Goal: Task Accomplishment & Management: Manage account settings

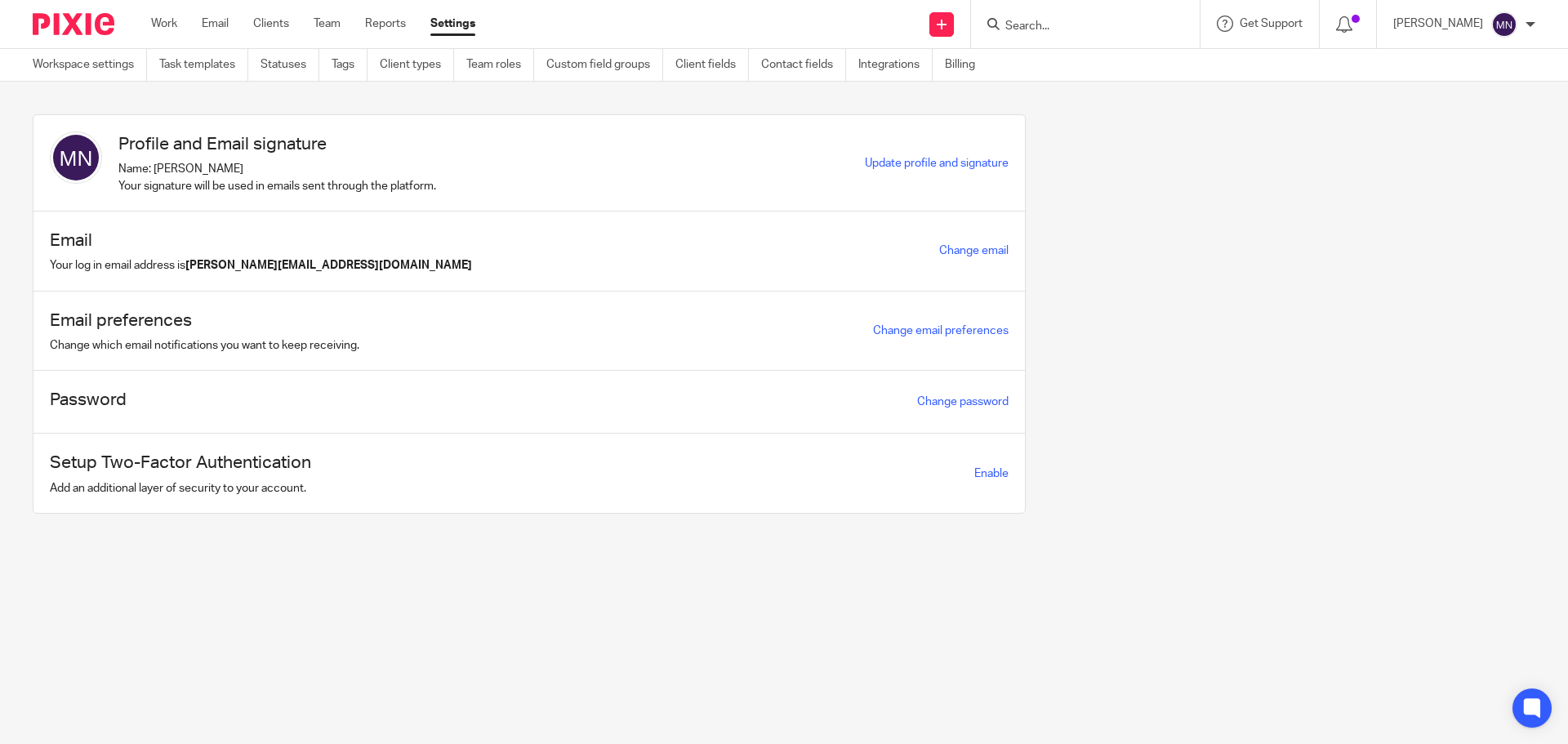
click at [1049, 31] on input "Search" at bounding box center [1077, 27] width 147 height 15
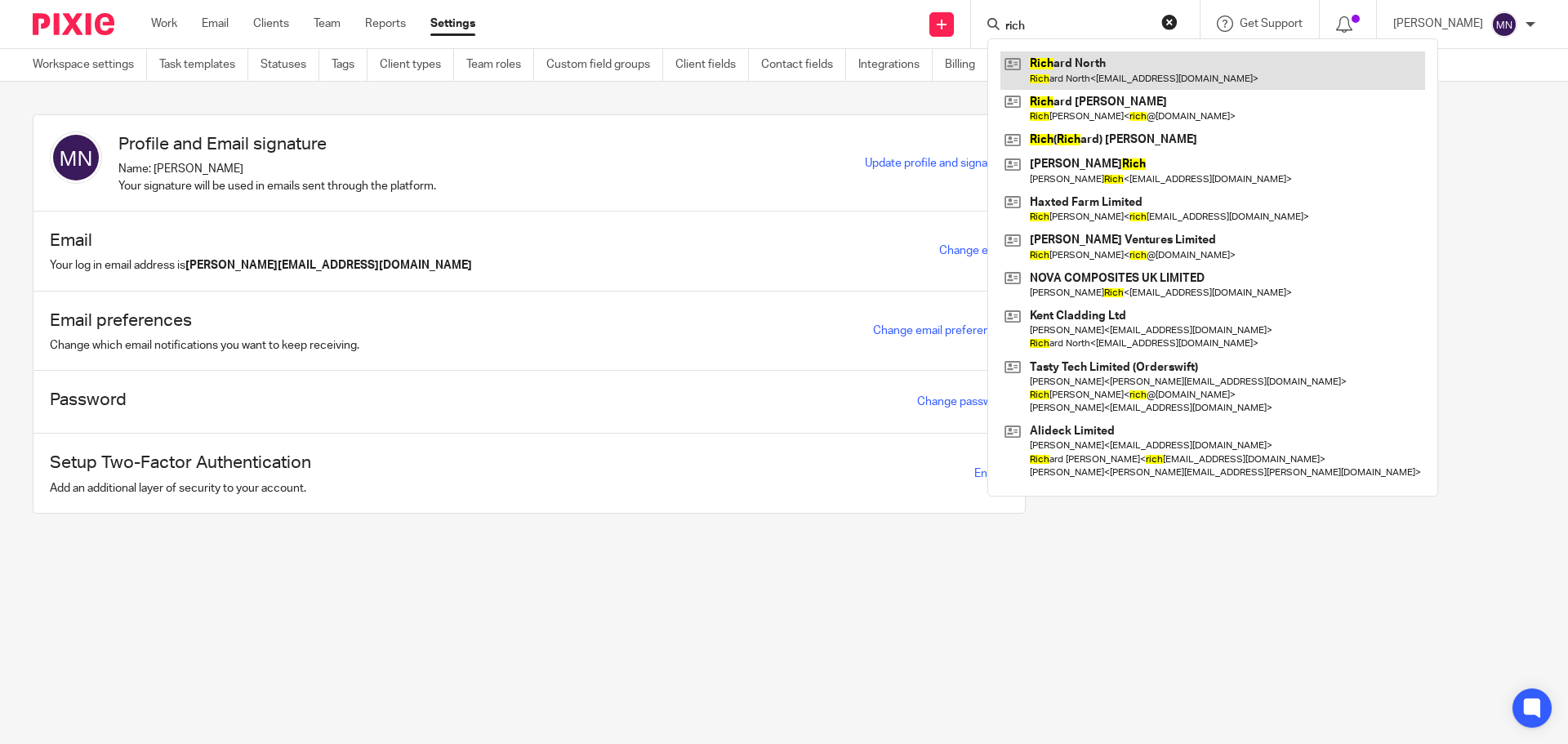
type input "rich"
click at [1088, 60] on link at bounding box center [1213, 69] width 425 height 37
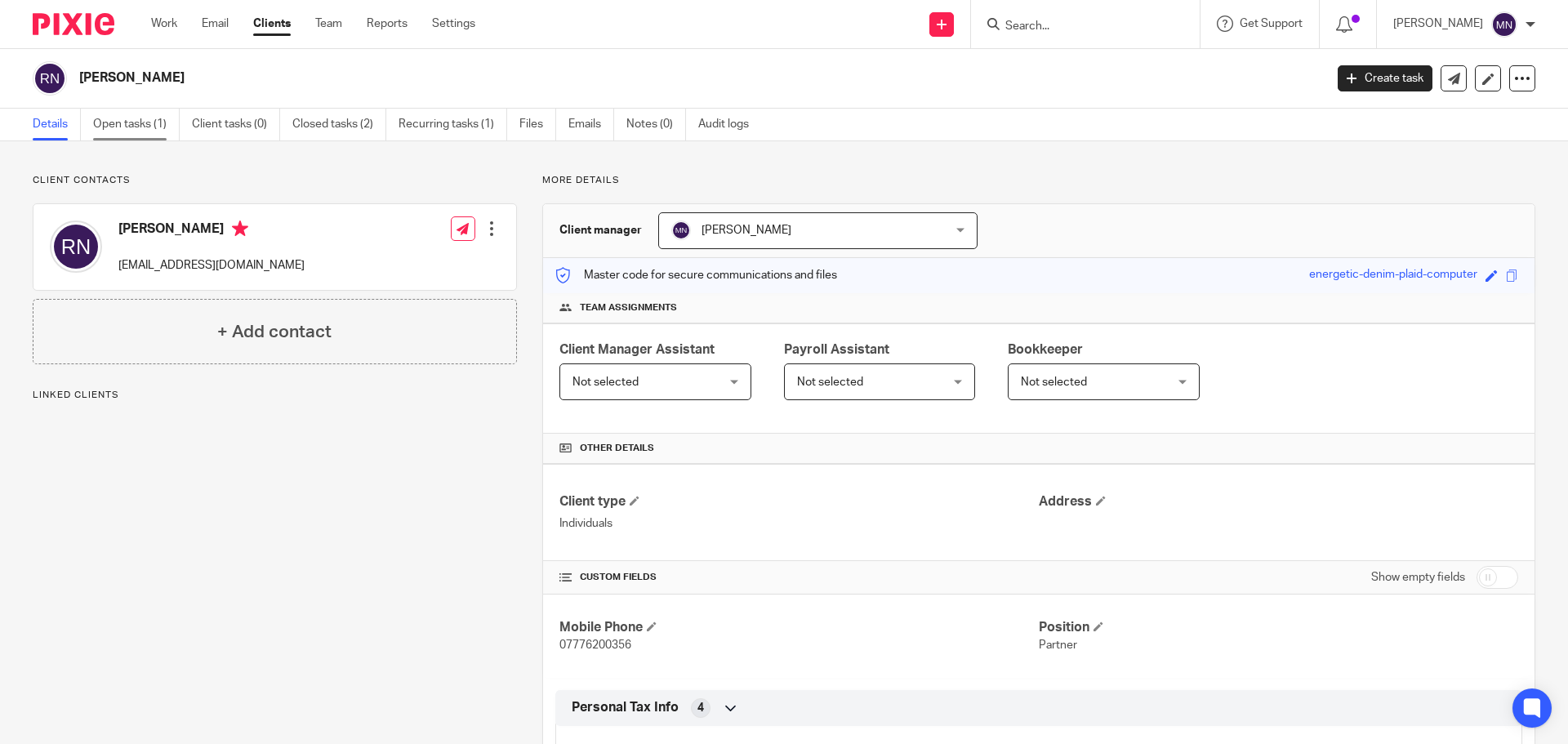
click at [129, 127] on link "Open tasks (1)" at bounding box center [136, 124] width 87 height 32
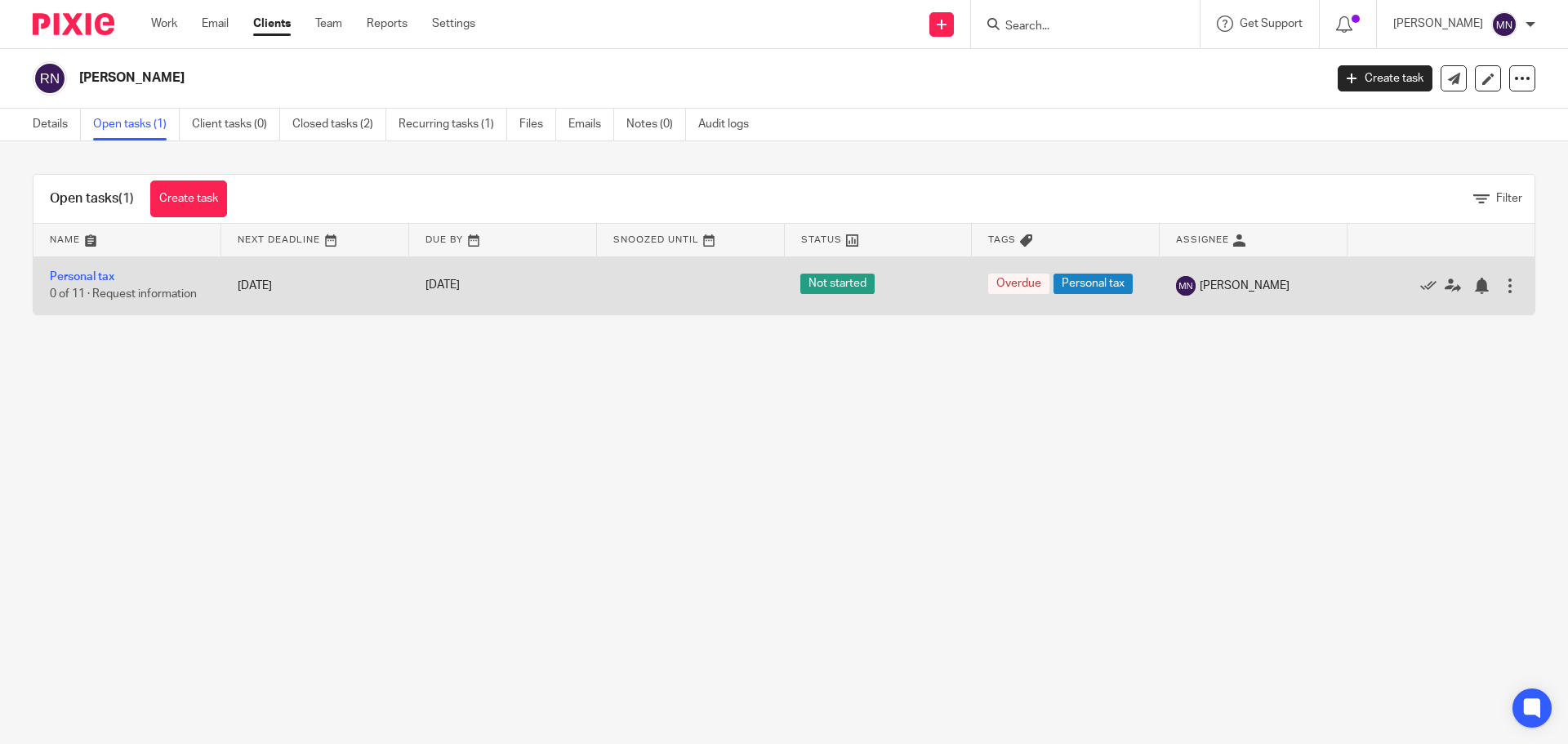
click at [123, 285] on td "Personal tax 0 of 11 · Request information" at bounding box center [127, 285] width 188 height 58
click at [83, 280] on link "Personal tax" at bounding box center [82, 277] width 64 height 11
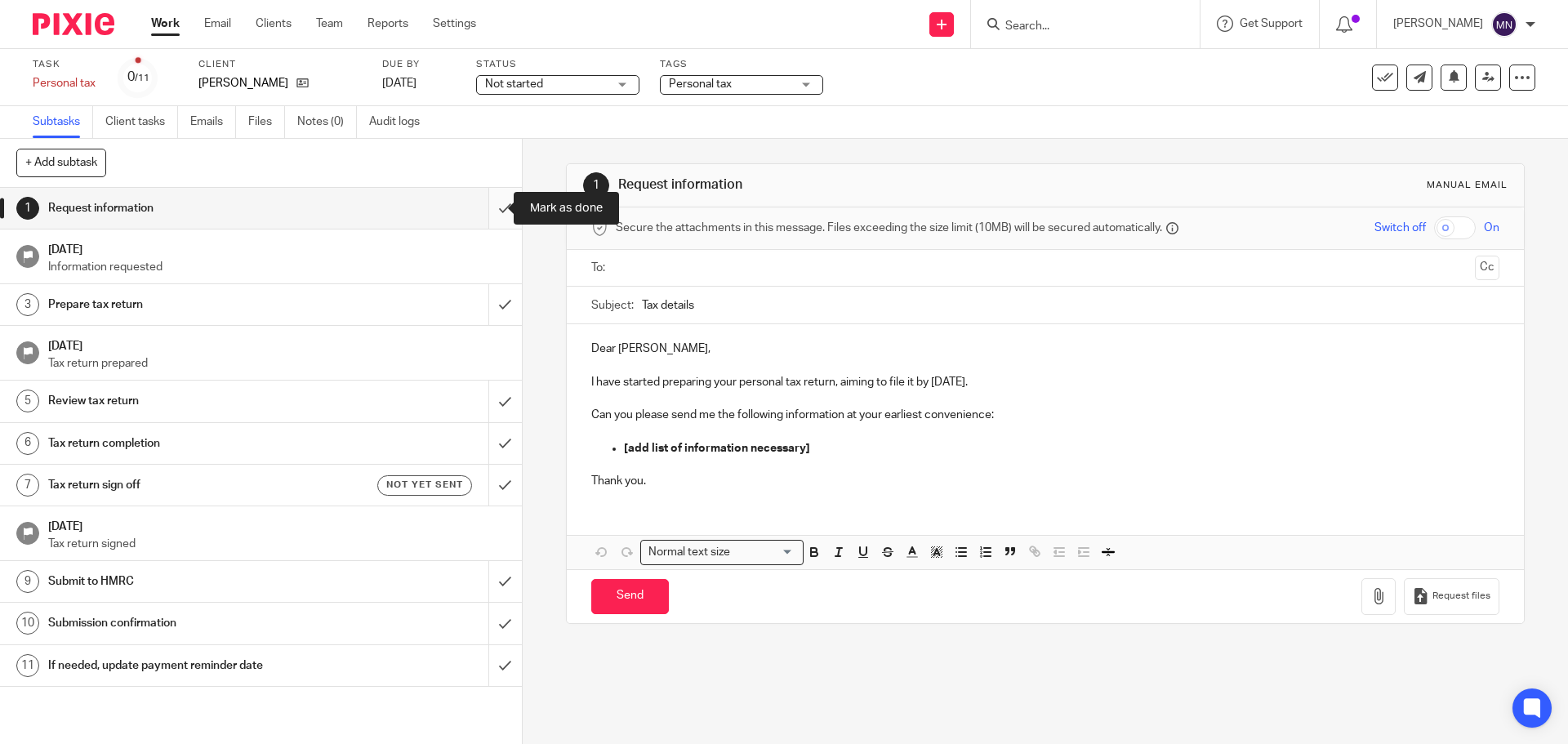
click at [476, 218] on input "submit" at bounding box center [261, 208] width 522 height 41
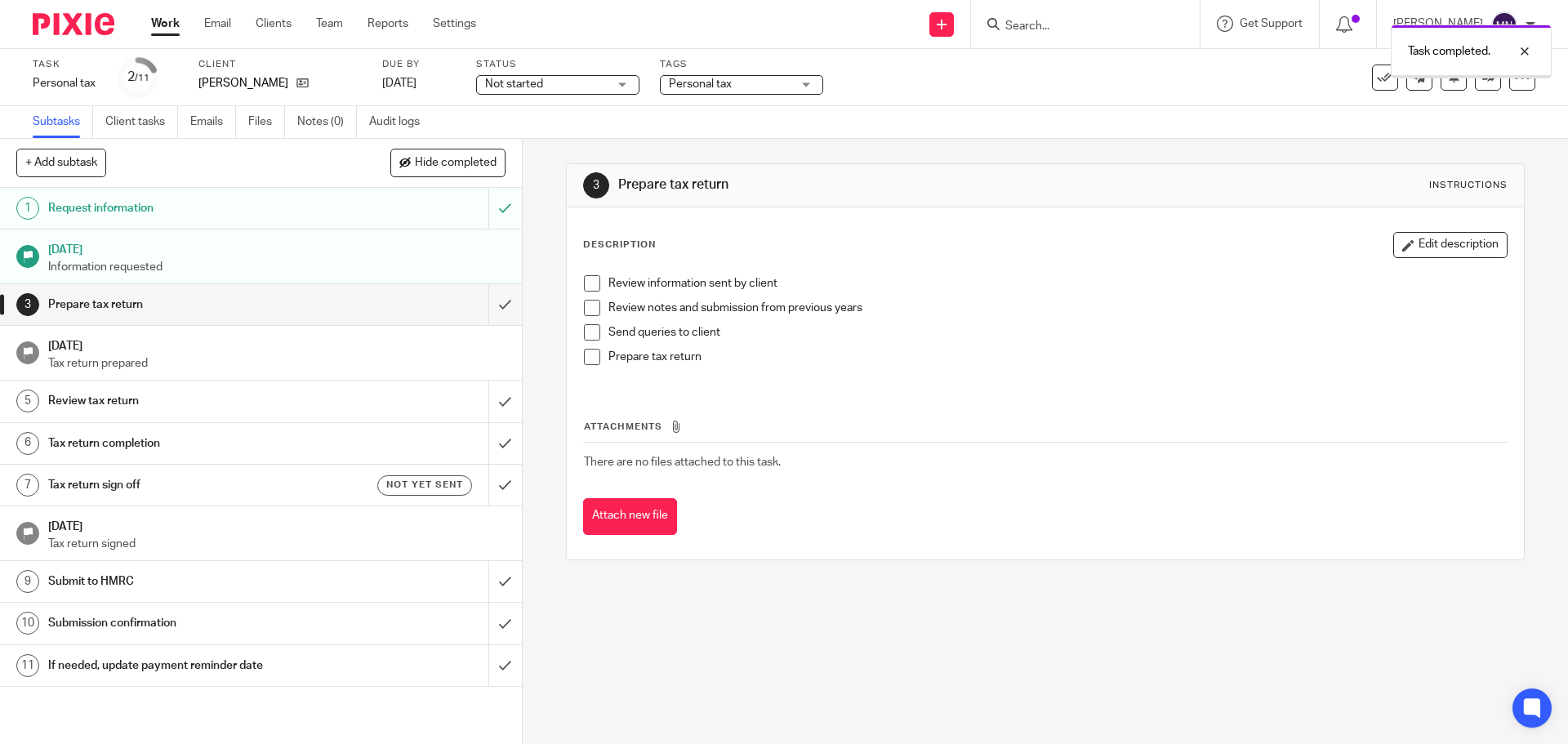
click at [482, 308] on input "submit" at bounding box center [261, 304] width 522 height 41
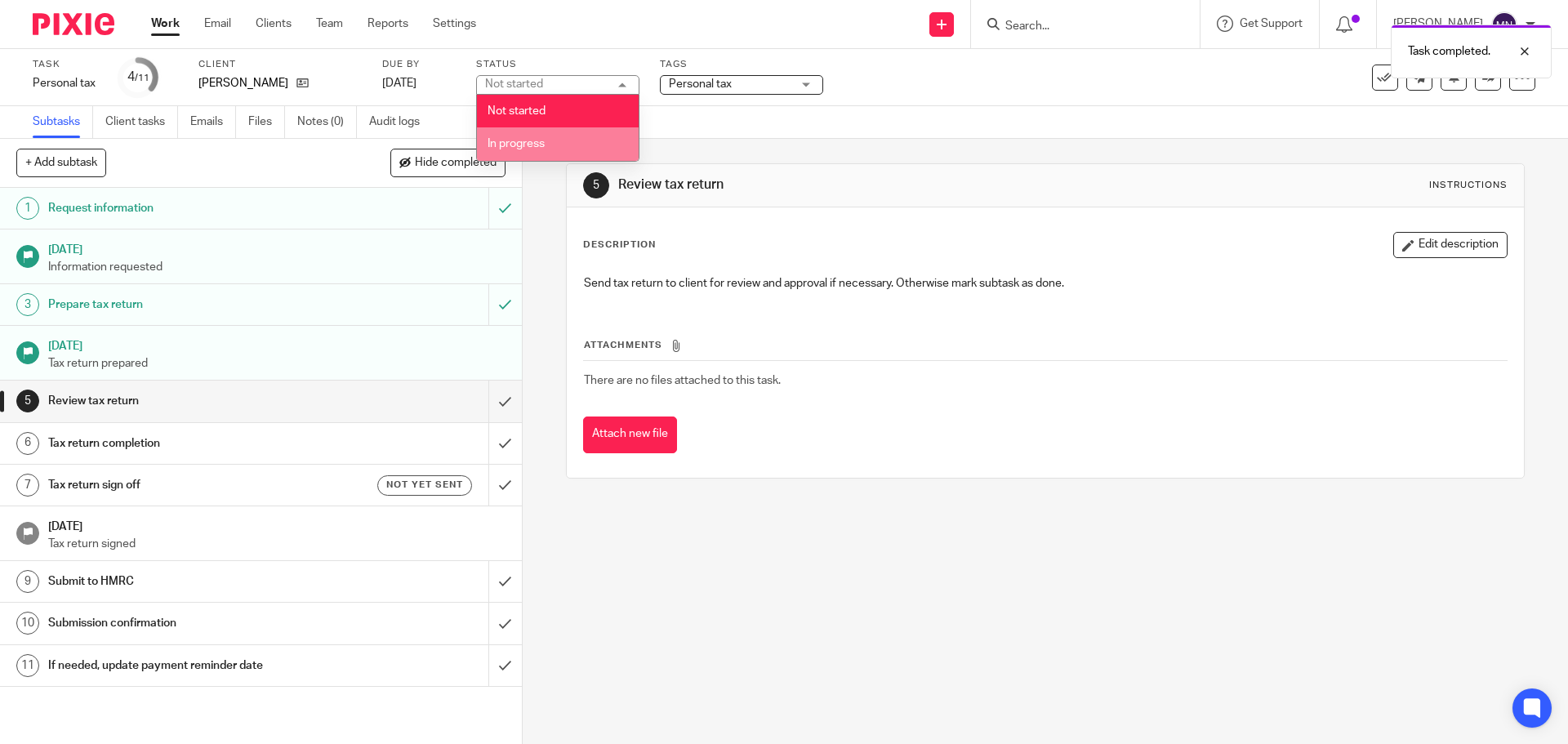
click at [538, 147] on span "In progress" at bounding box center [516, 143] width 57 height 11
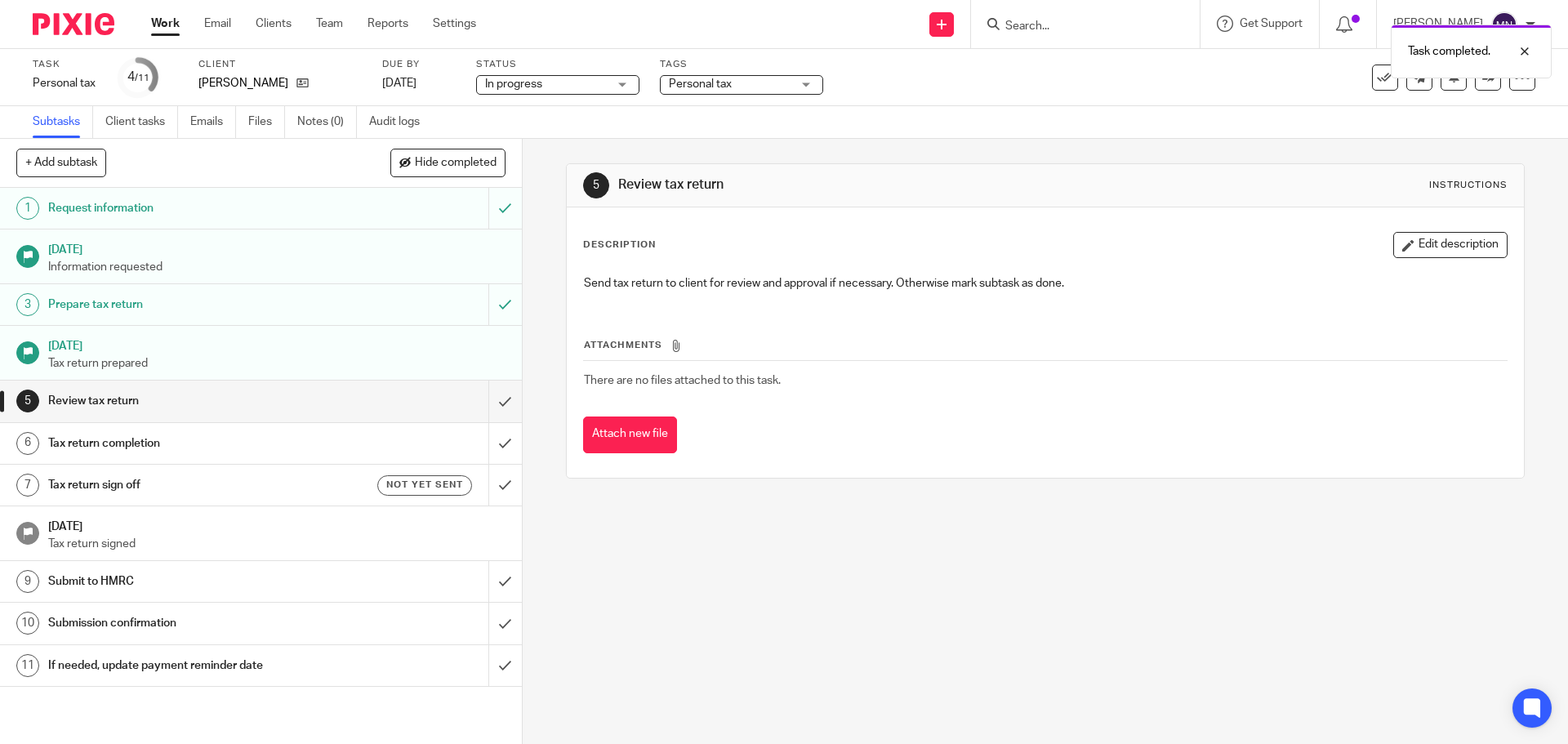
click at [735, 95] on div "Tags Personal tax Urgent Waiting for client Annual accounts VAT Other complianc…" at bounding box center [742, 77] width 163 height 39
click at [735, 87] on span "Personal tax" at bounding box center [729, 85] width 122 height 17
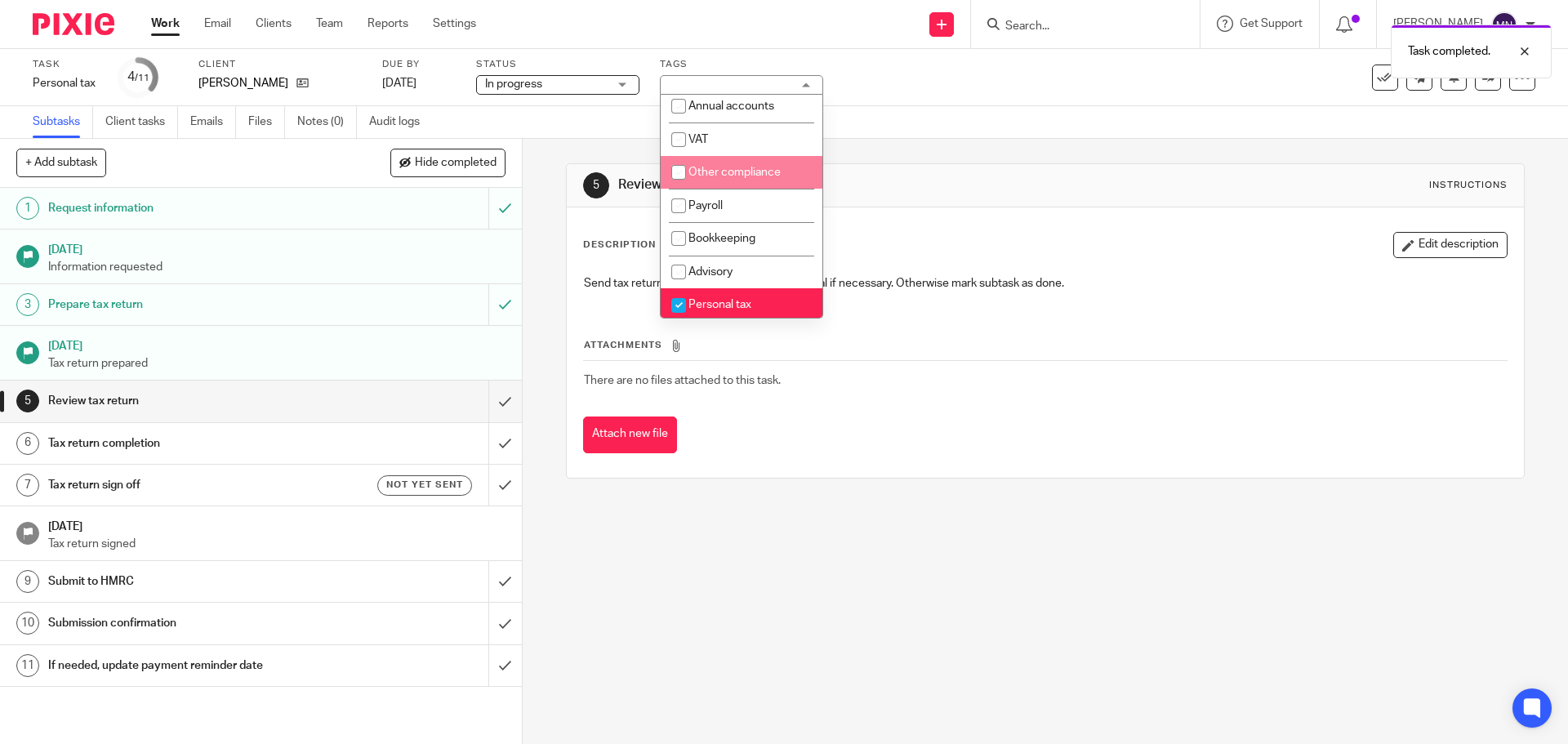
scroll to position [245, 0]
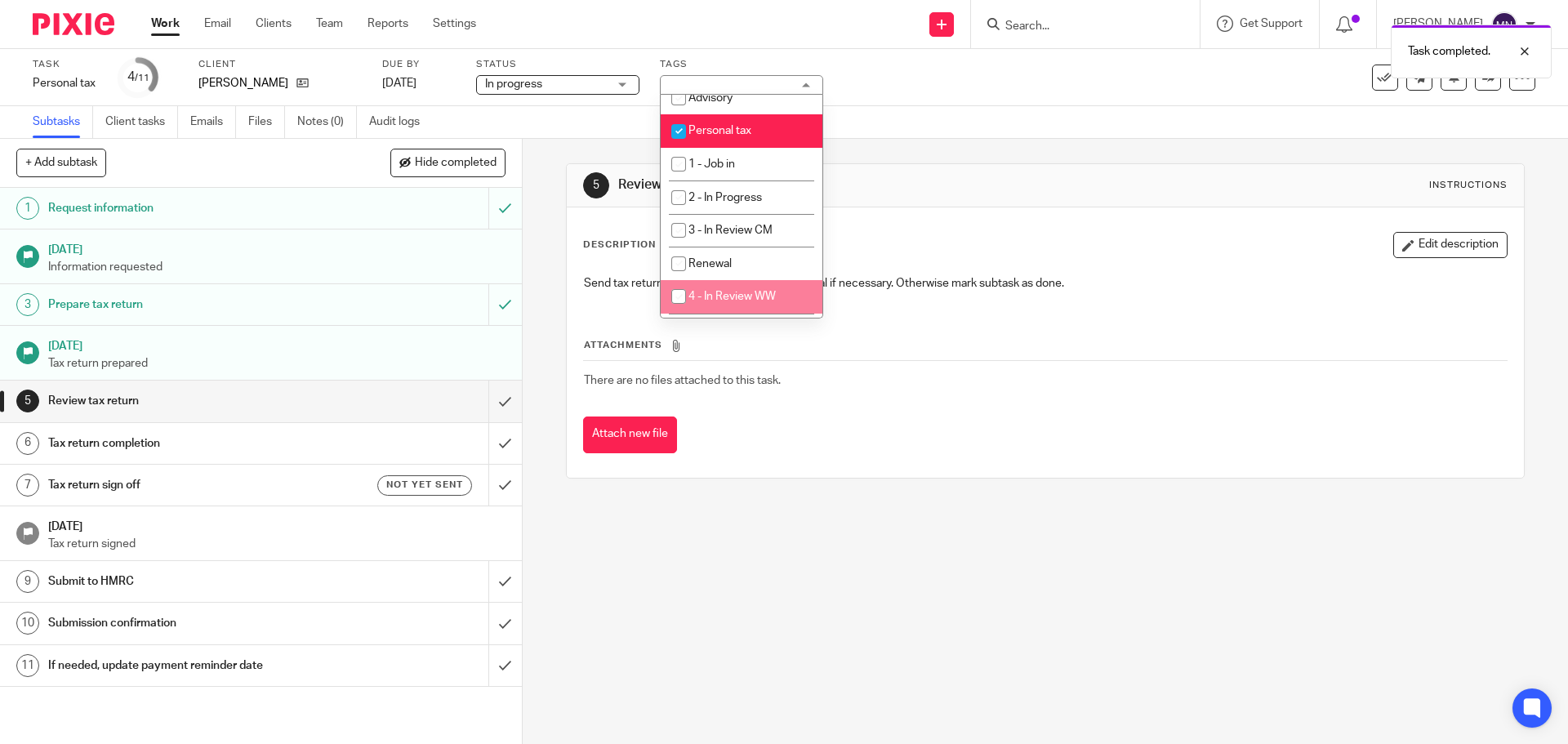
click at [751, 290] on li "4 - In Review WW" at bounding box center [742, 297] width 161 height 34
checkbox input "true"
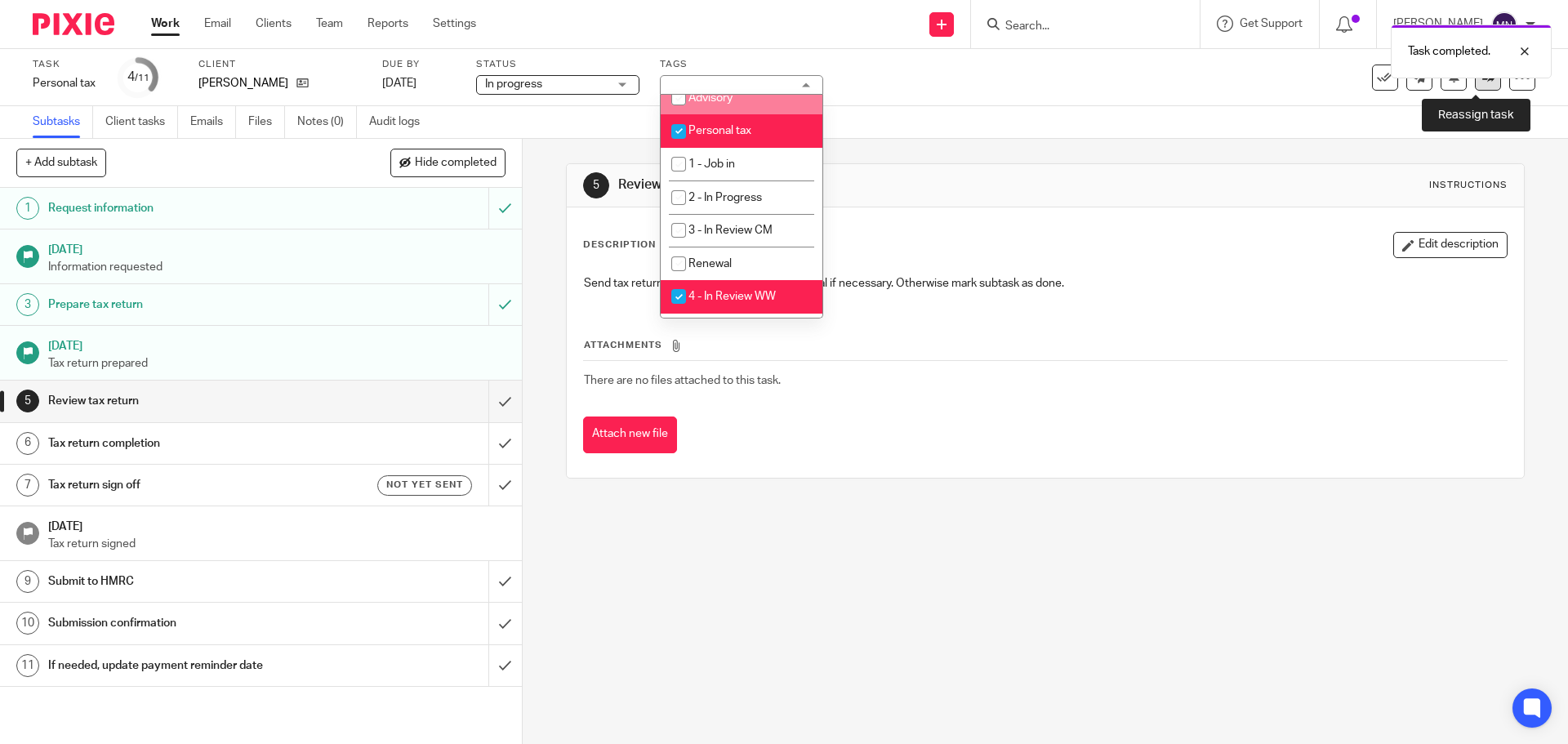
click at [1475, 83] on link at bounding box center [1488, 77] width 26 height 26
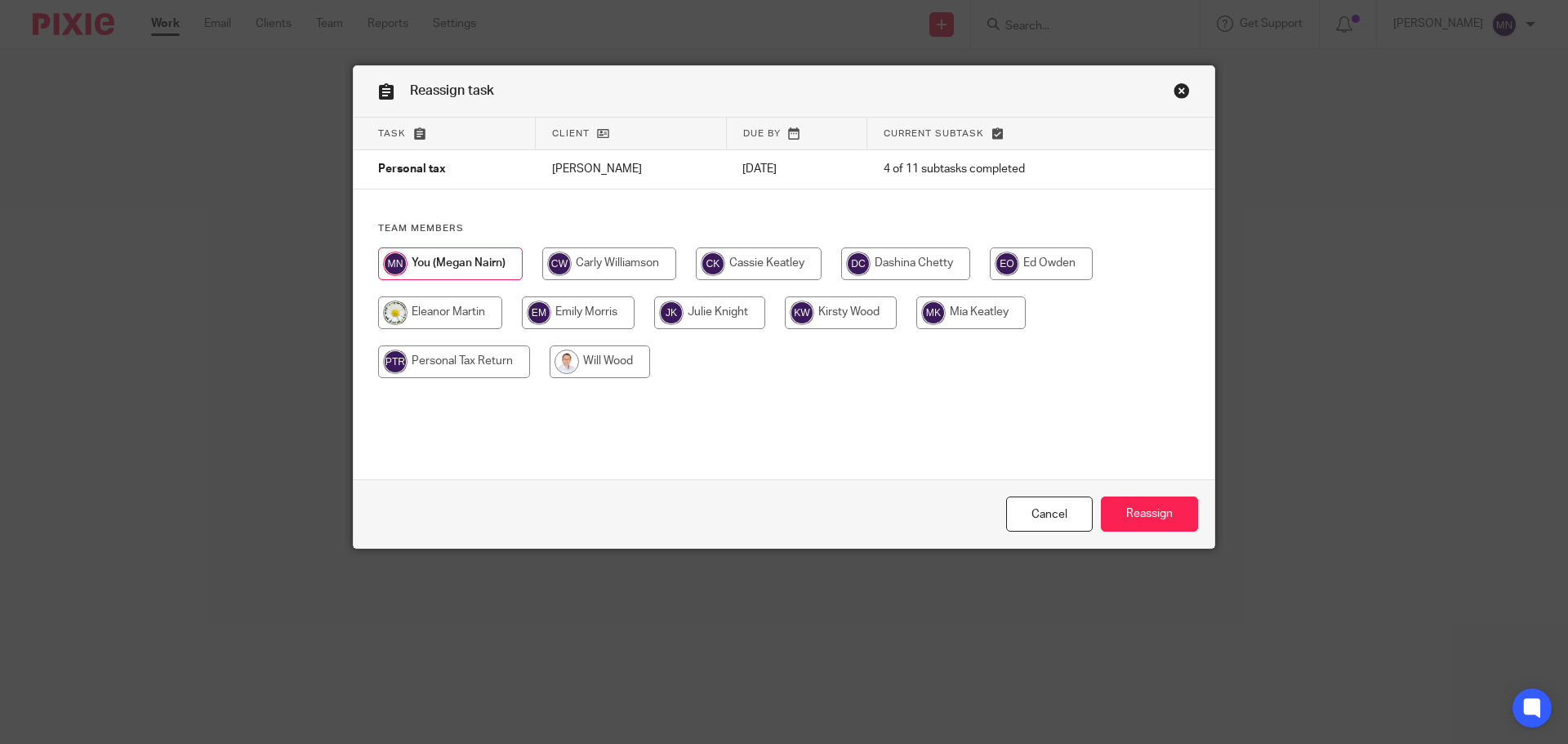
click at [600, 361] on input "radio" at bounding box center [600, 362] width 101 height 33
radio input "true"
click at [1113, 505] on input "Reassign" at bounding box center [1149, 514] width 97 height 35
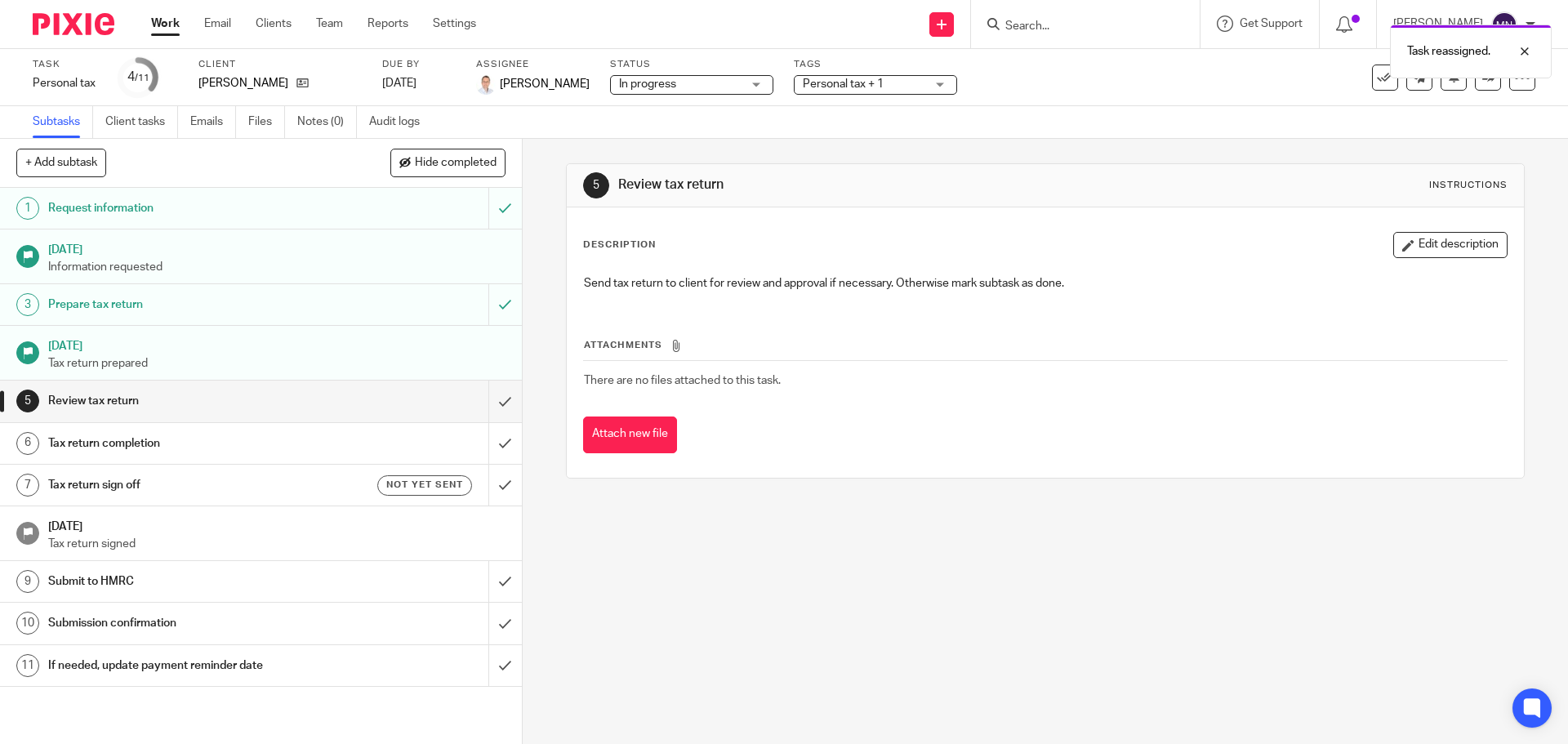
click at [1038, 30] on div "Task reassigned." at bounding box center [1167, 48] width 768 height 62
click at [1077, 29] on div "Task reassigned." at bounding box center [1167, 48] width 768 height 62
click at [1063, 29] on div "Task reassigned." at bounding box center [1167, 48] width 768 height 62
click at [1051, 24] on div "Task reassigned." at bounding box center [1167, 48] width 768 height 62
click at [1081, 27] on div "Task reassigned." at bounding box center [1167, 48] width 768 height 62
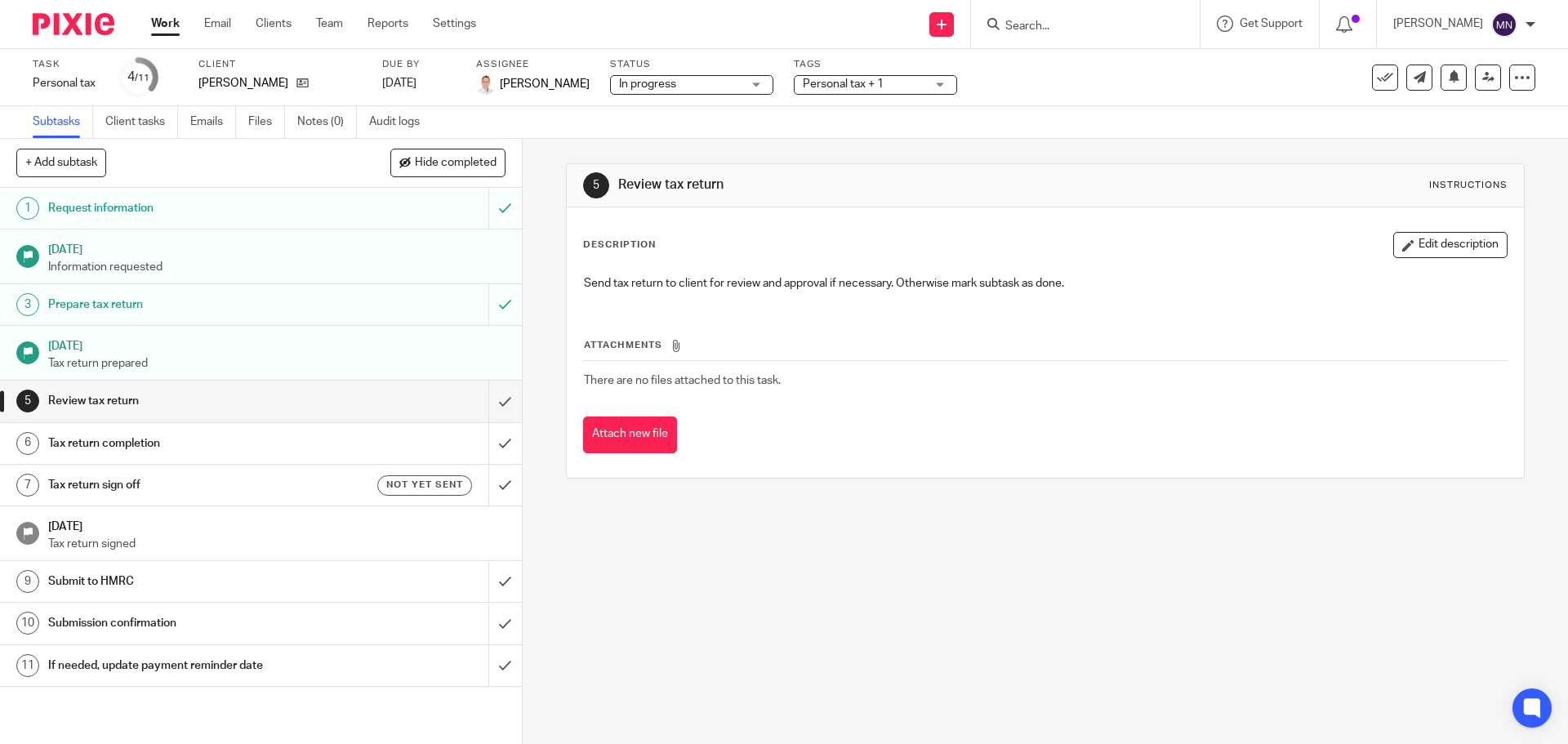
click at [1034, 33] on input "Search" at bounding box center [1077, 27] width 147 height 15
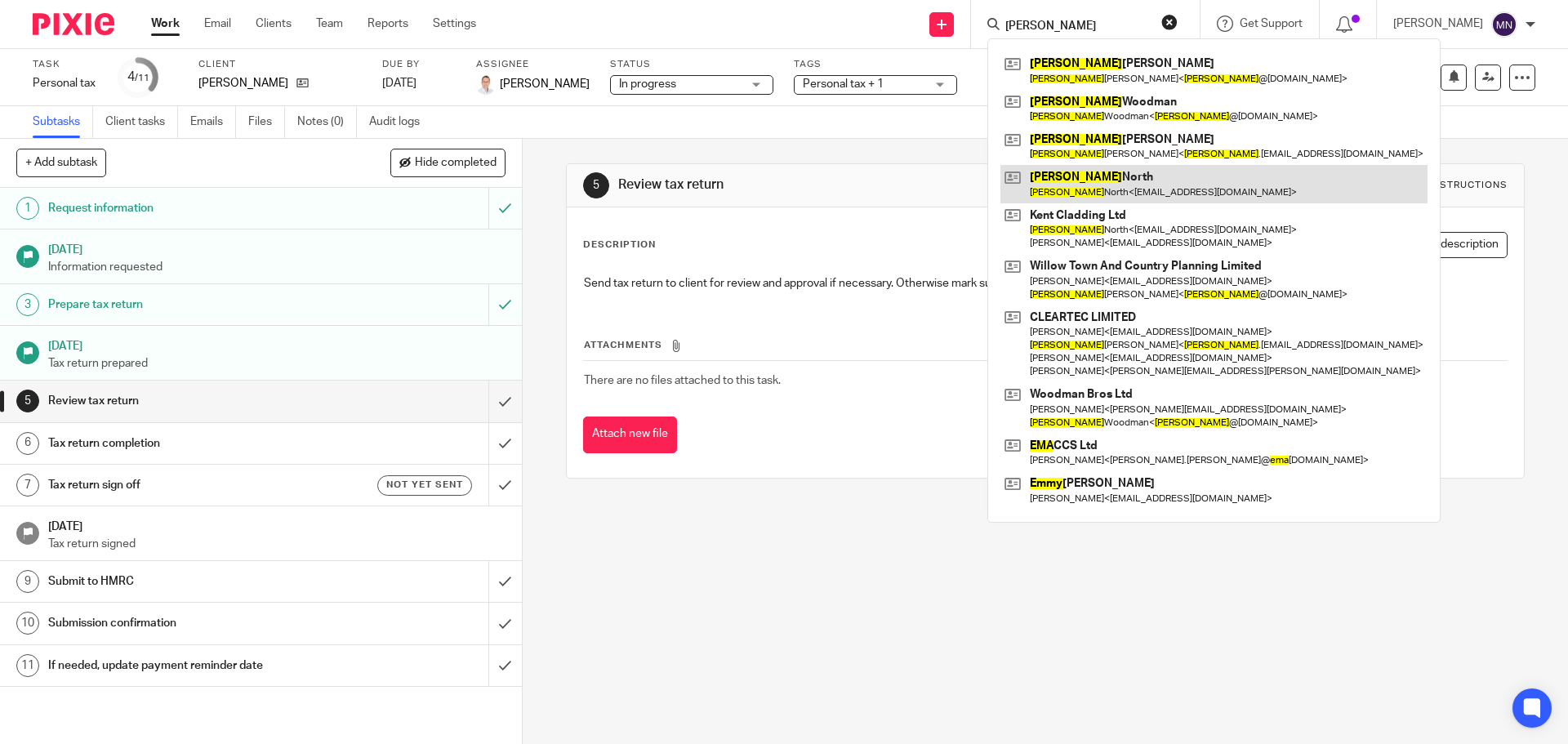
type input "emma"
click at [1092, 178] on link at bounding box center [1214, 183] width 428 height 37
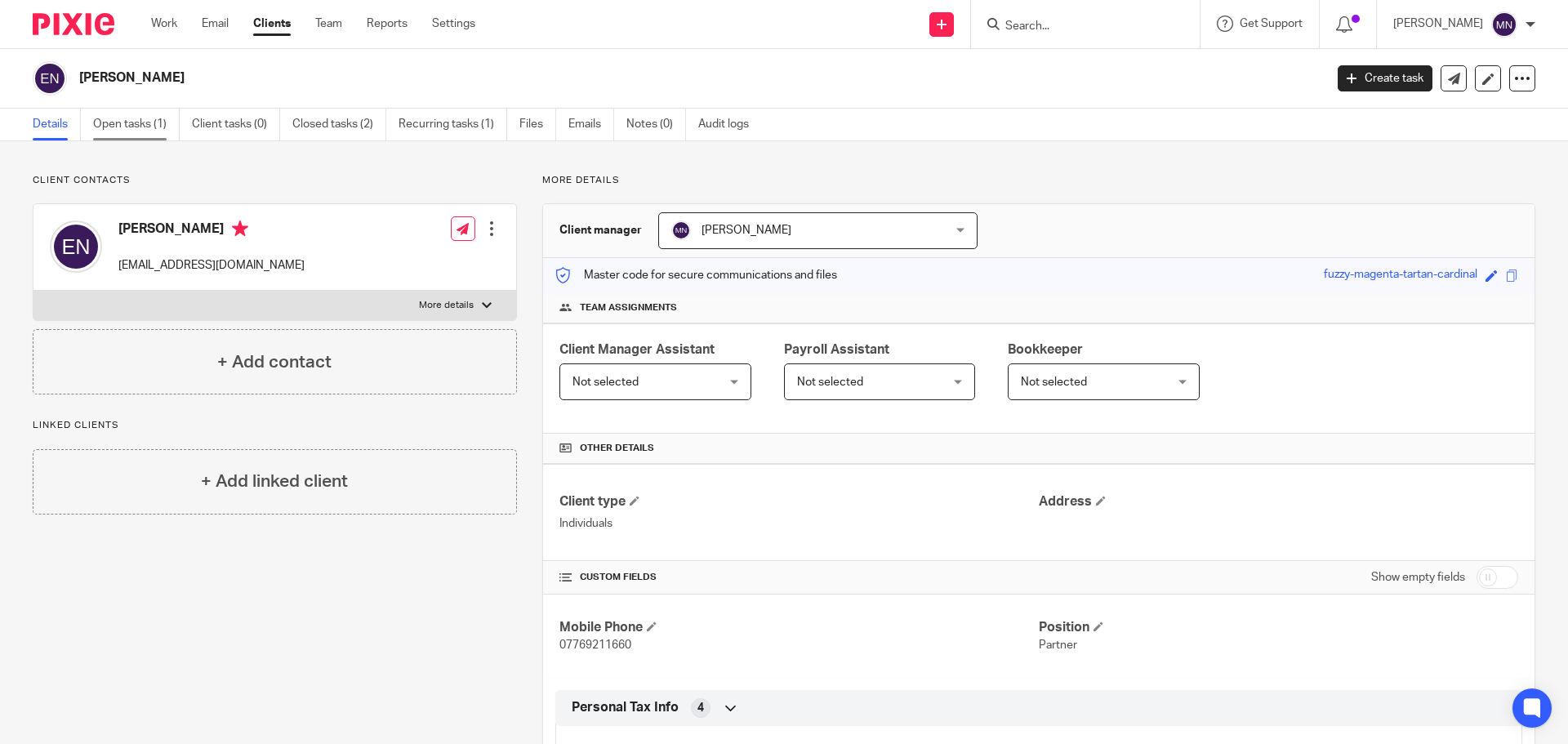
click at [139, 127] on link "Open tasks (1)" at bounding box center [136, 124] width 87 height 32
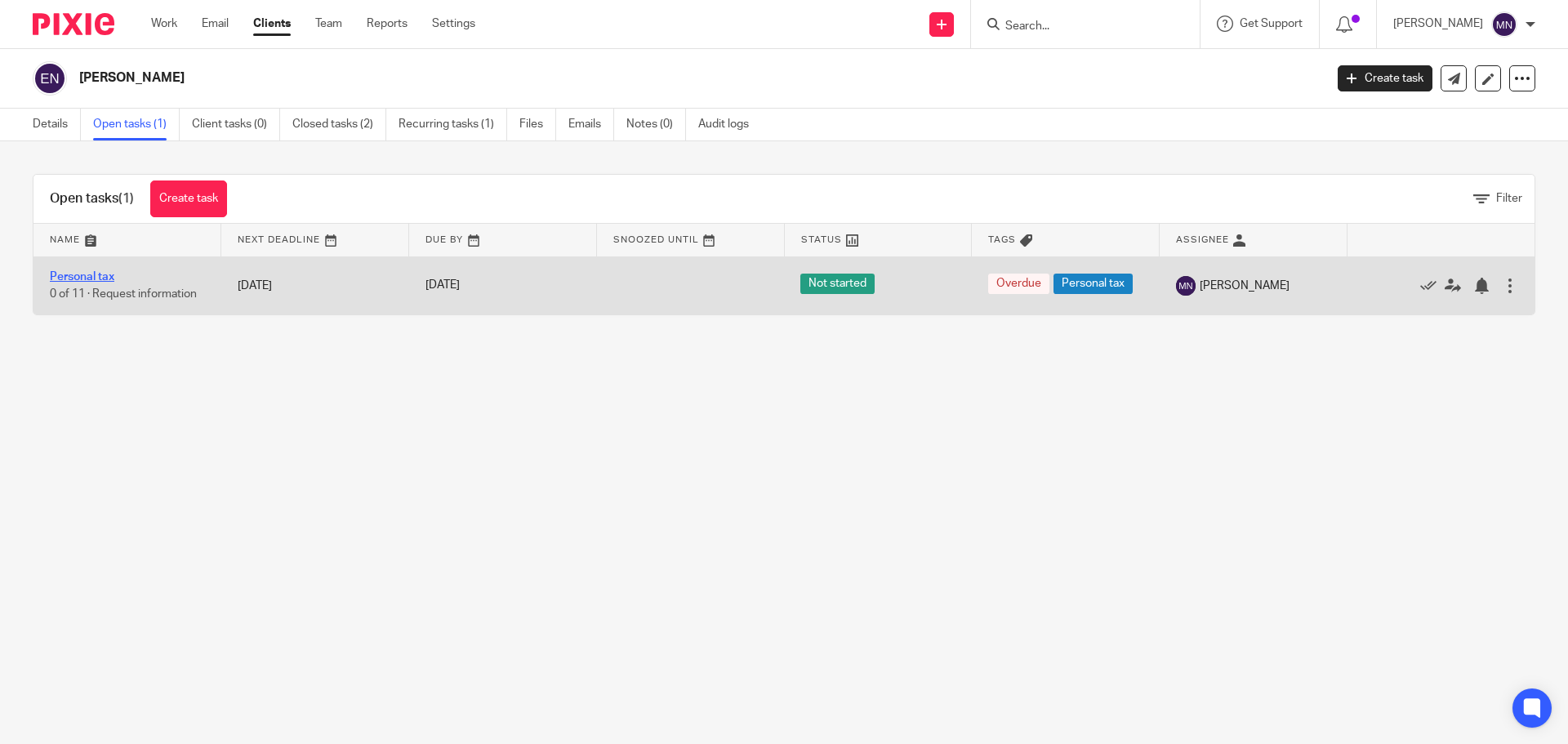
click at [108, 272] on link "Personal tax" at bounding box center [82, 277] width 64 height 11
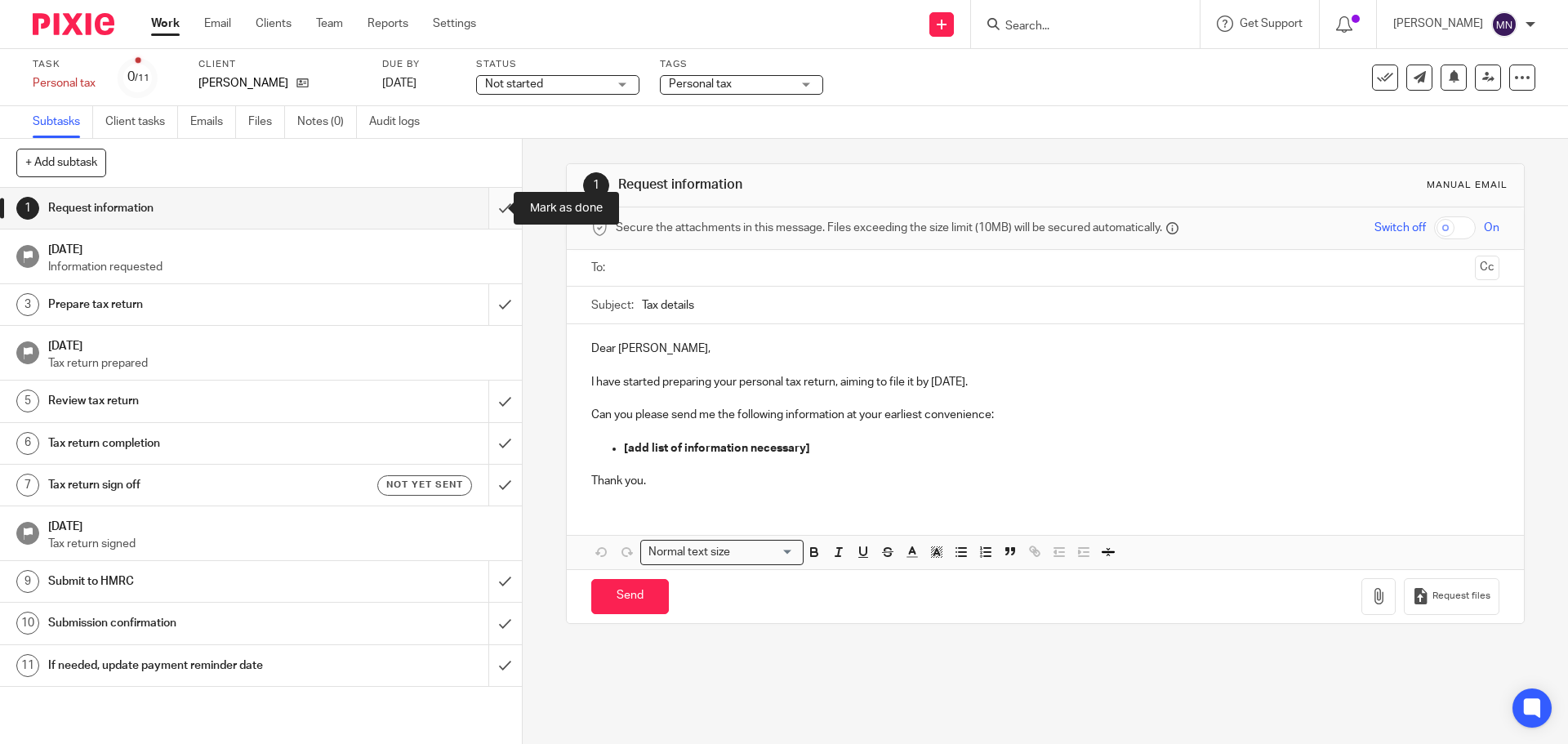
click at [486, 218] on input "submit" at bounding box center [261, 208] width 522 height 41
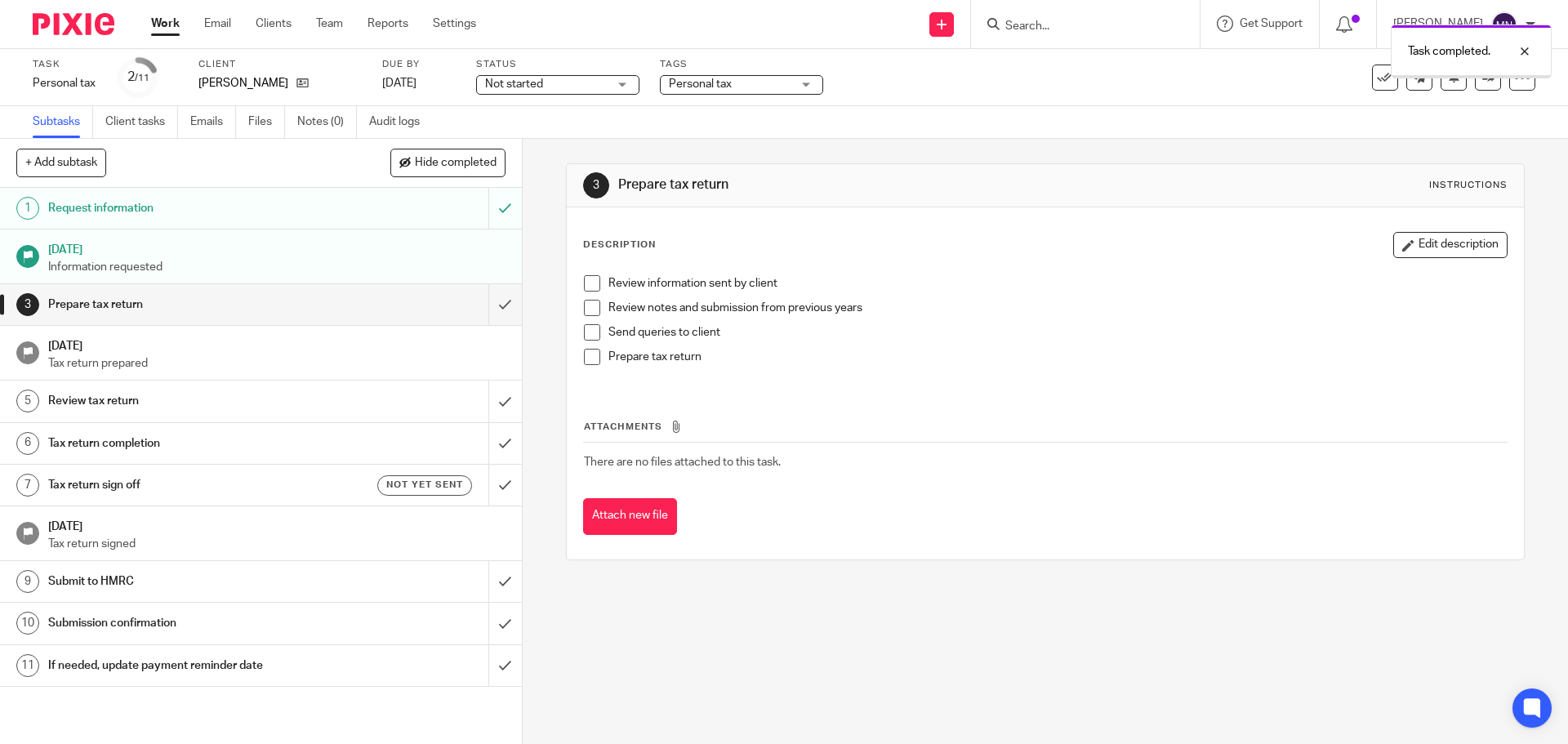
drag, startPoint x: 0, startPoint y: 0, endPoint x: 498, endPoint y: 307, distance: 585.0
click at [498, 307] on input "submit" at bounding box center [261, 304] width 522 height 41
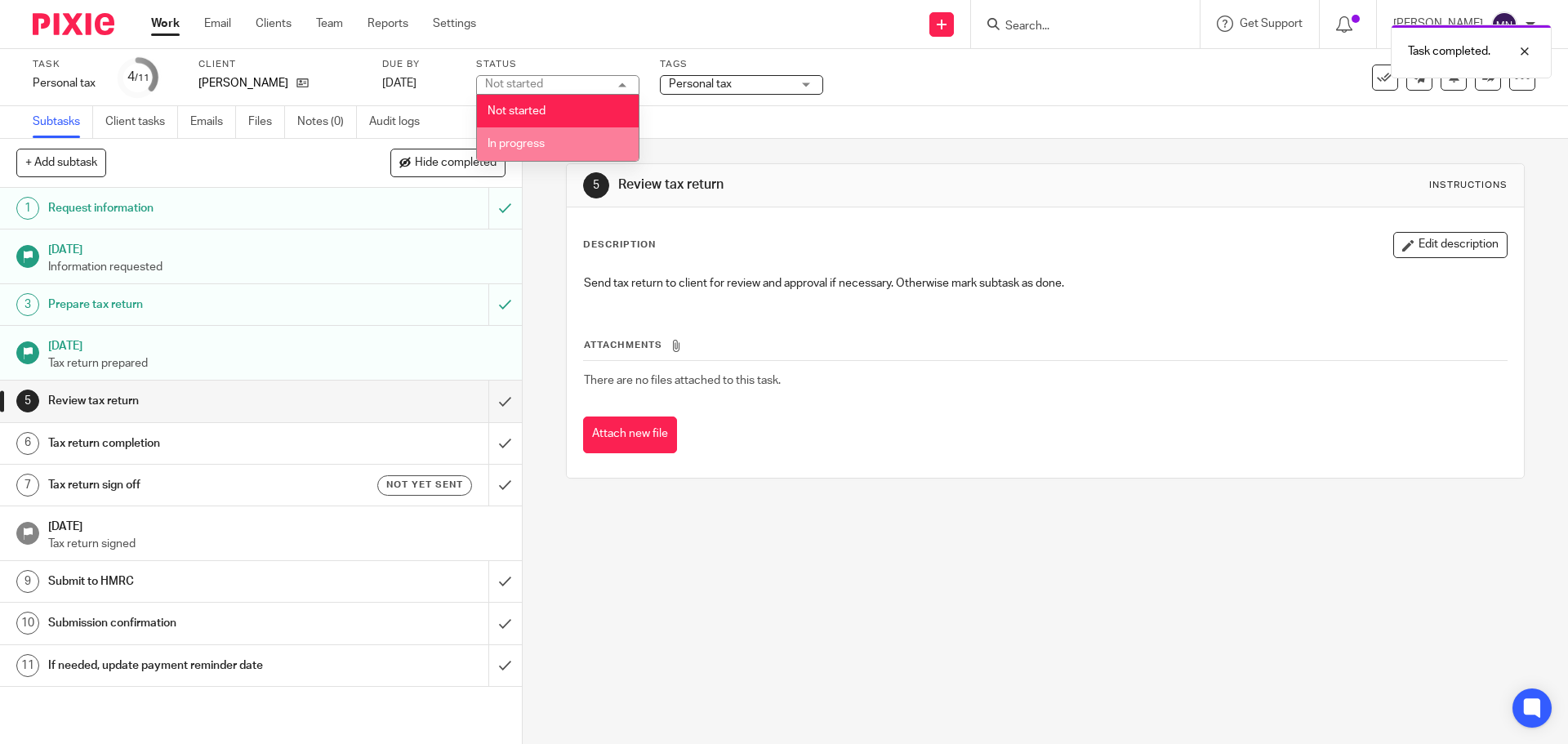
click at [569, 137] on li "In progress" at bounding box center [558, 144] width 161 height 34
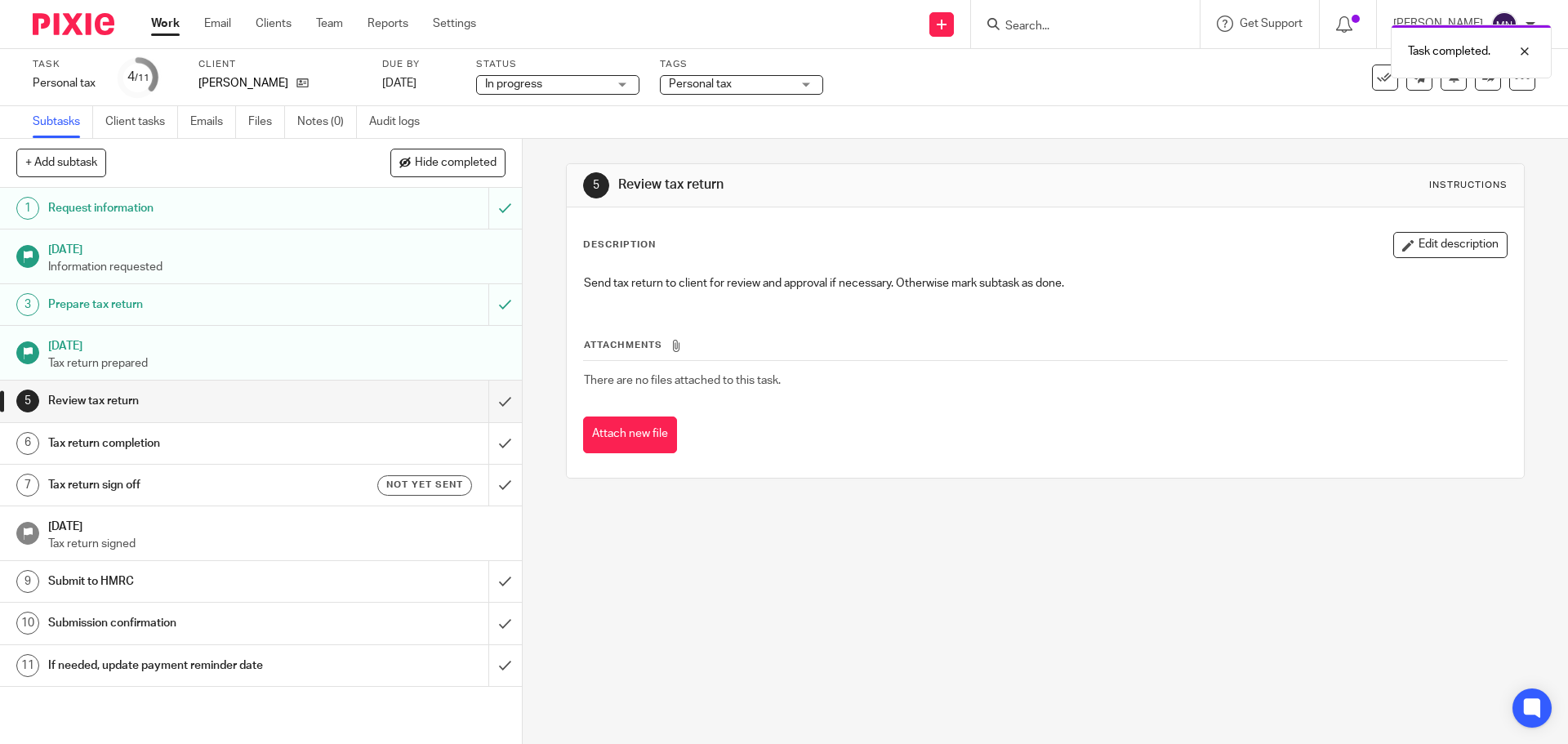
click at [787, 95] on div "Tags Personal tax Urgent Waiting for client Annual accounts VAT Other complianc…" at bounding box center [742, 77] width 163 height 39
click at [785, 84] on span "Personal tax" at bounding box center [729, 85] width 122 height 17
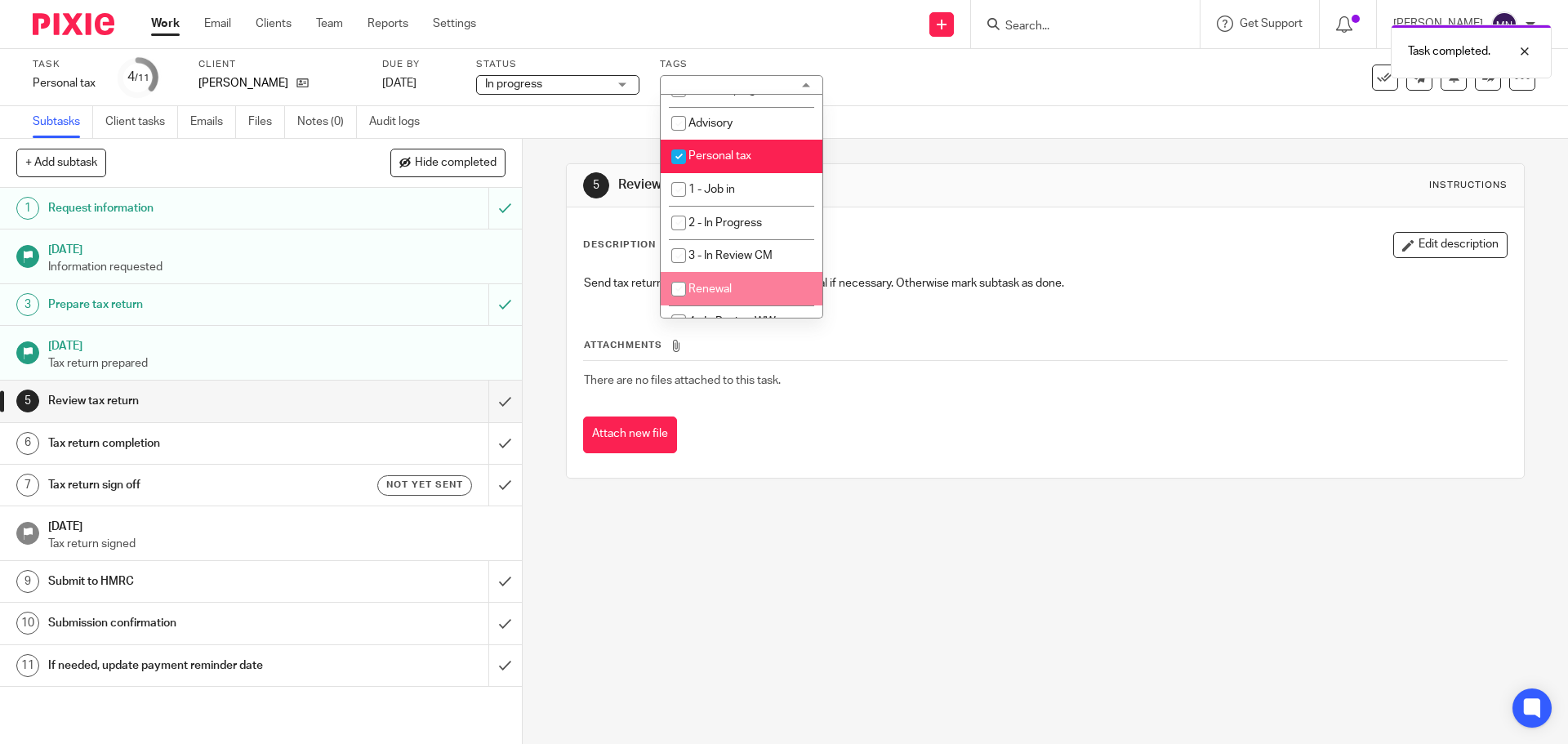
scroll to position [245, 0]
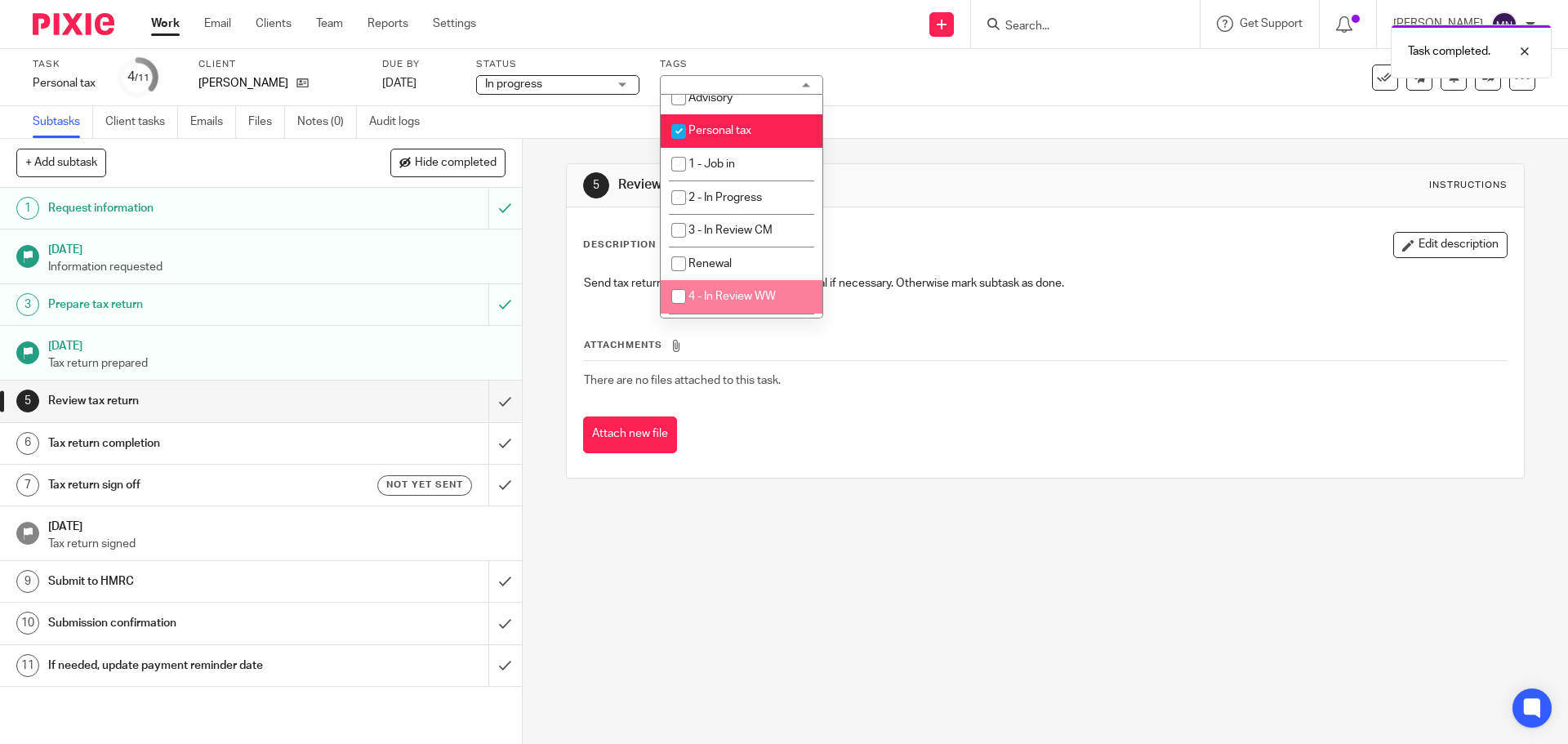
click at [749, 294] on span "4 - In Review WW" at bounding box center [732, 296] width 88 height 11
checkbox input "true"
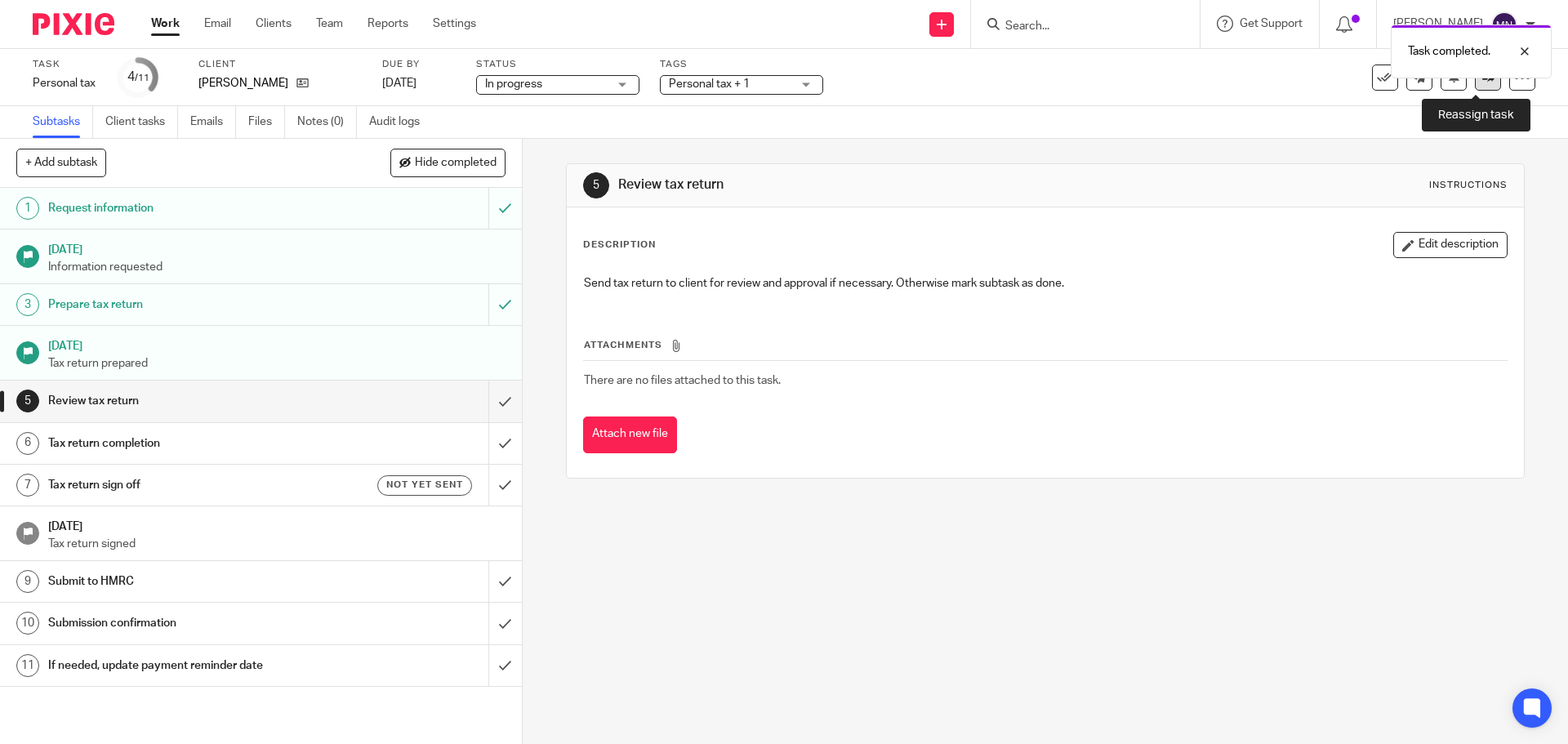
click at [1475, 84] on link at bounding box center [1488, 77] width 26 height 26
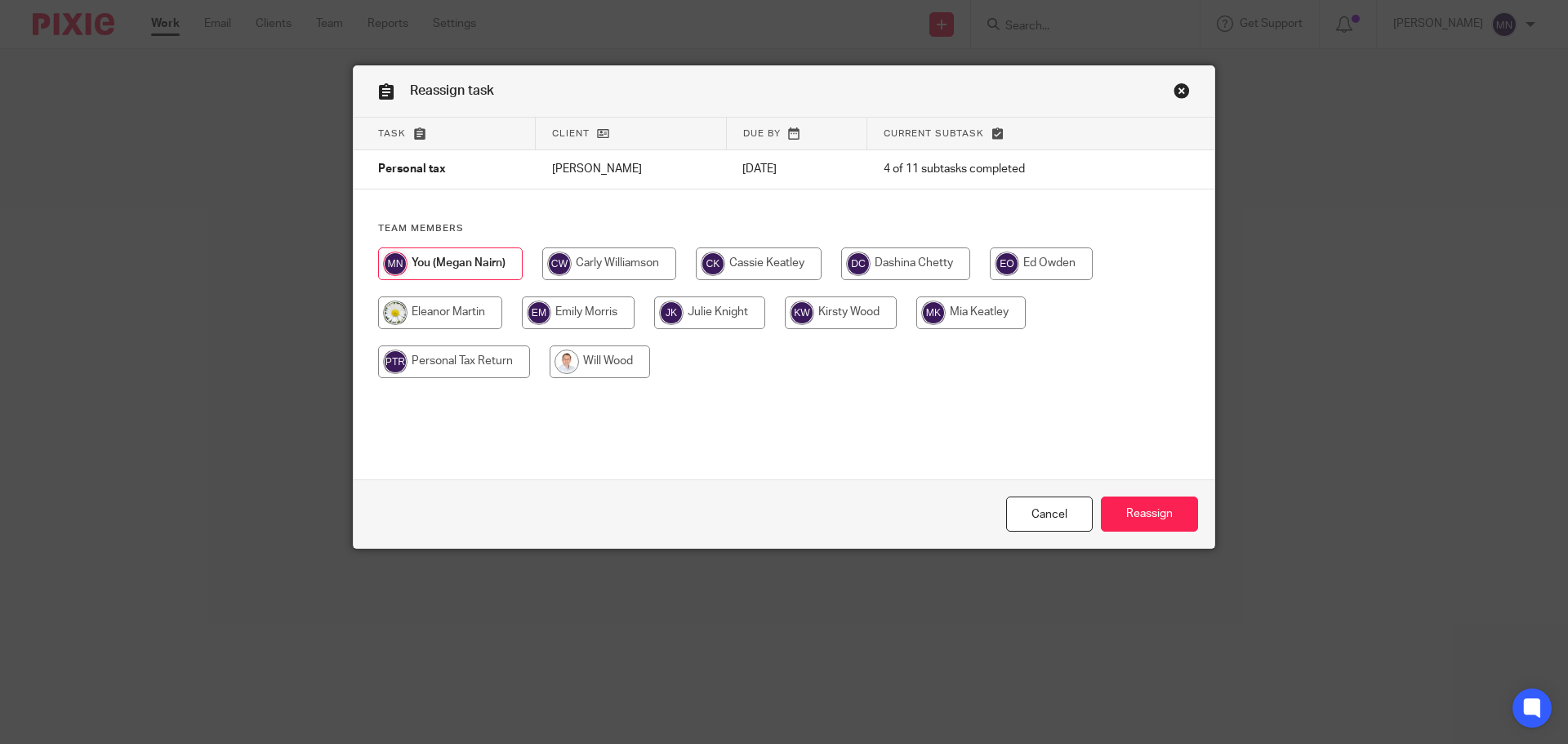
click at [597, 357] on input "radio" at bounding box center [600, 362] width 101 height 33
radio input "true"
click at [1135, 503] on input "Reassign" at bounding box center [1149, 514] width 97 height 35
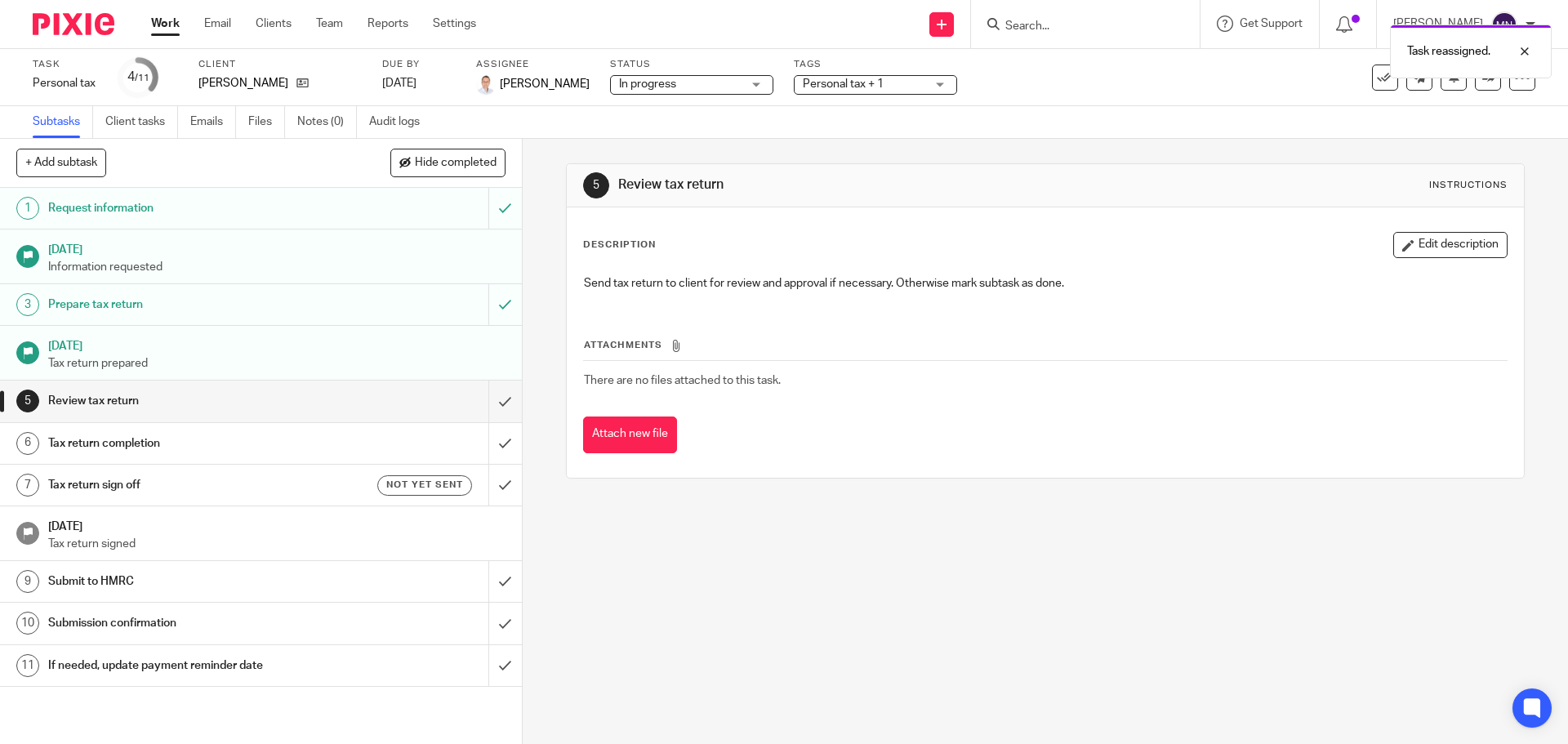
click at [1064, 29] on div "Task reassigned." at bounding box center [1167, 48] width 768 height 62
click at [1039, 23] on div "Task reassigned." at bounding box center [1167, 48] width 768 height 62
click at [1056, 20] on input "Search" at bounding box center [1077, 27] width 147 height 15
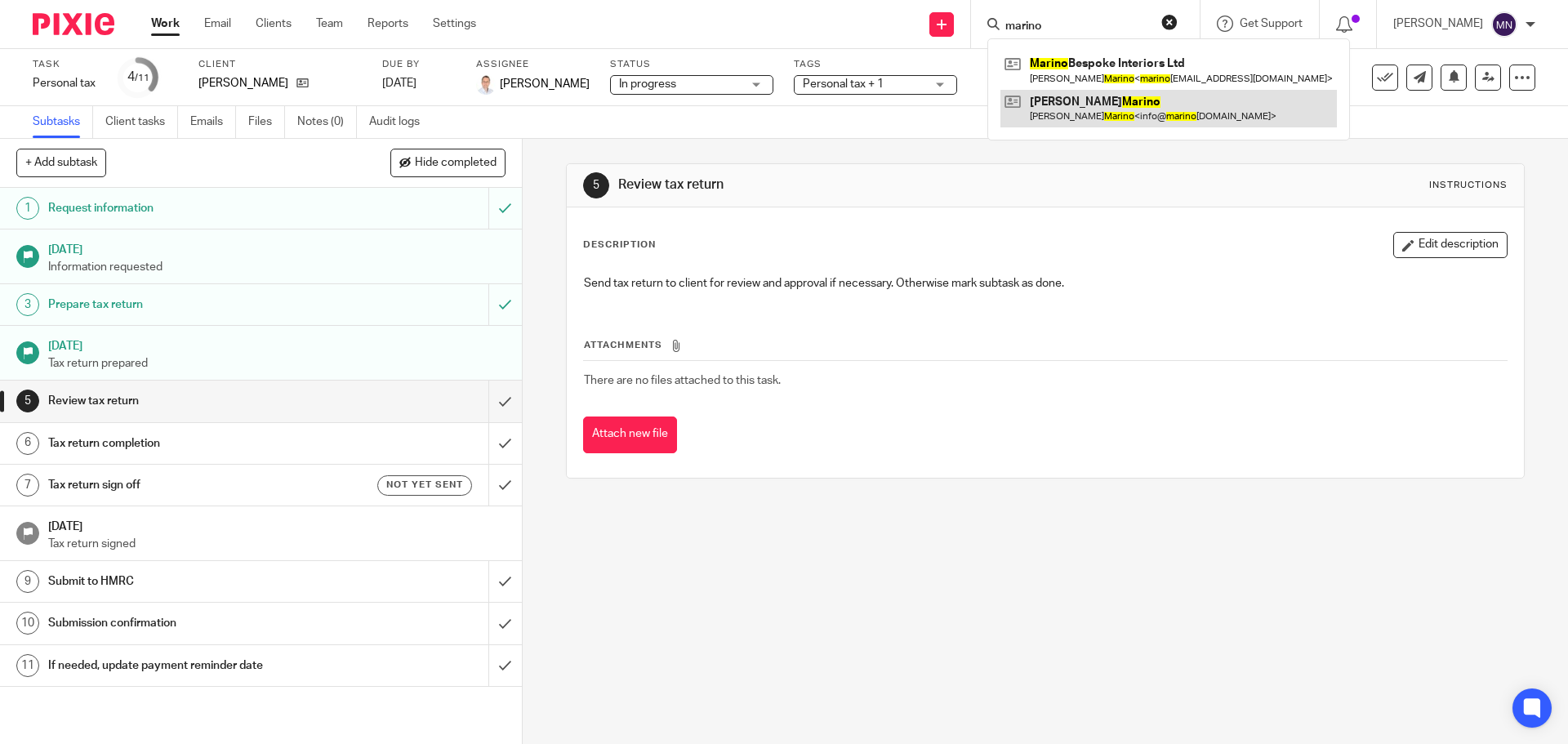
type input "marino"
click at [1083, 115] on link at bounding box center [1169, 108] width 336 height 37
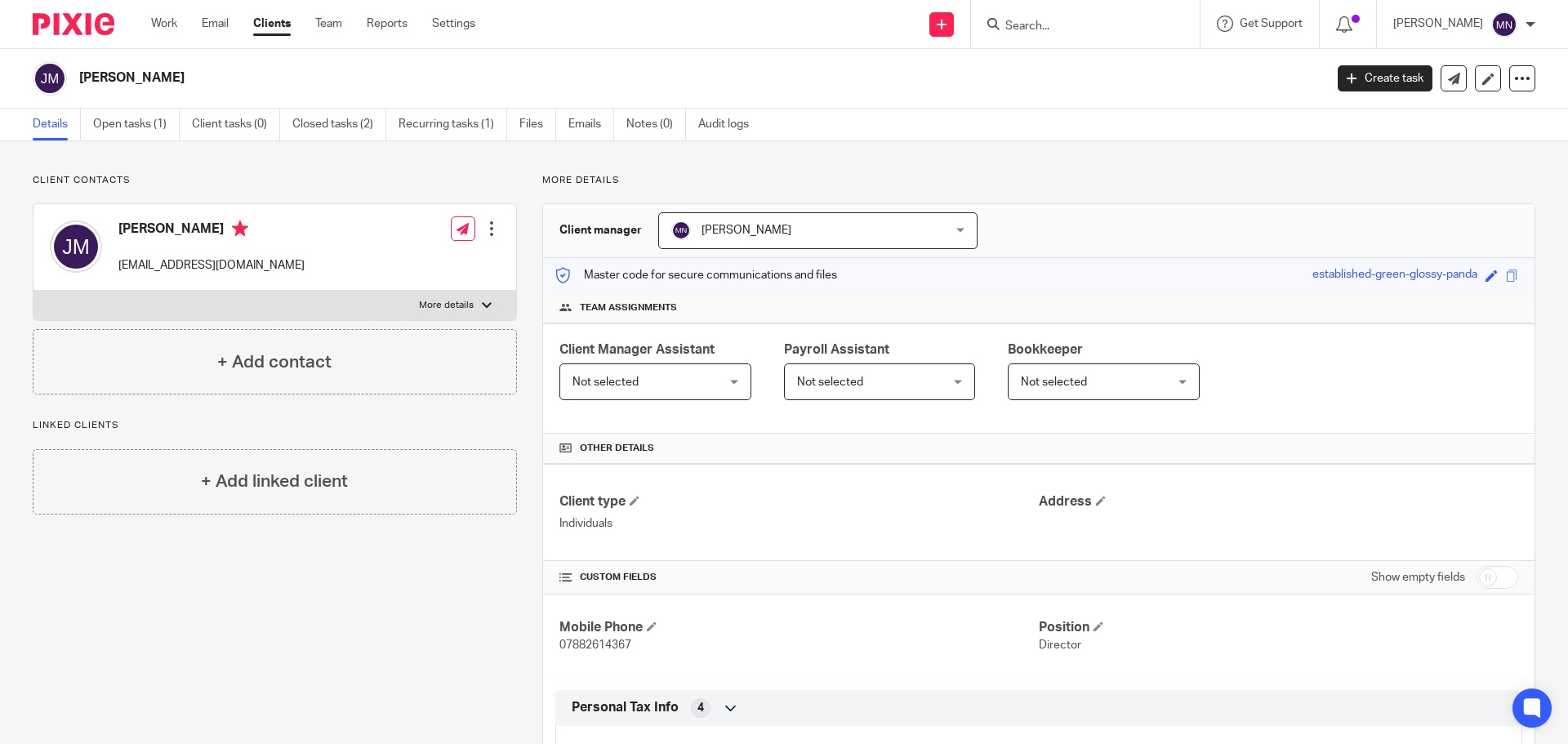
click at [362, 676] on div "Client contacts [PERSON_NAME] [EMAIL_ADDRESS][DOMAIN_NAME] Edit contact Create …" at bounding box center [262, 548] width 510 height 748
click at [101, 126] on link "Open tasks (1)" at bounding box center [136, 124] width 87 height 32
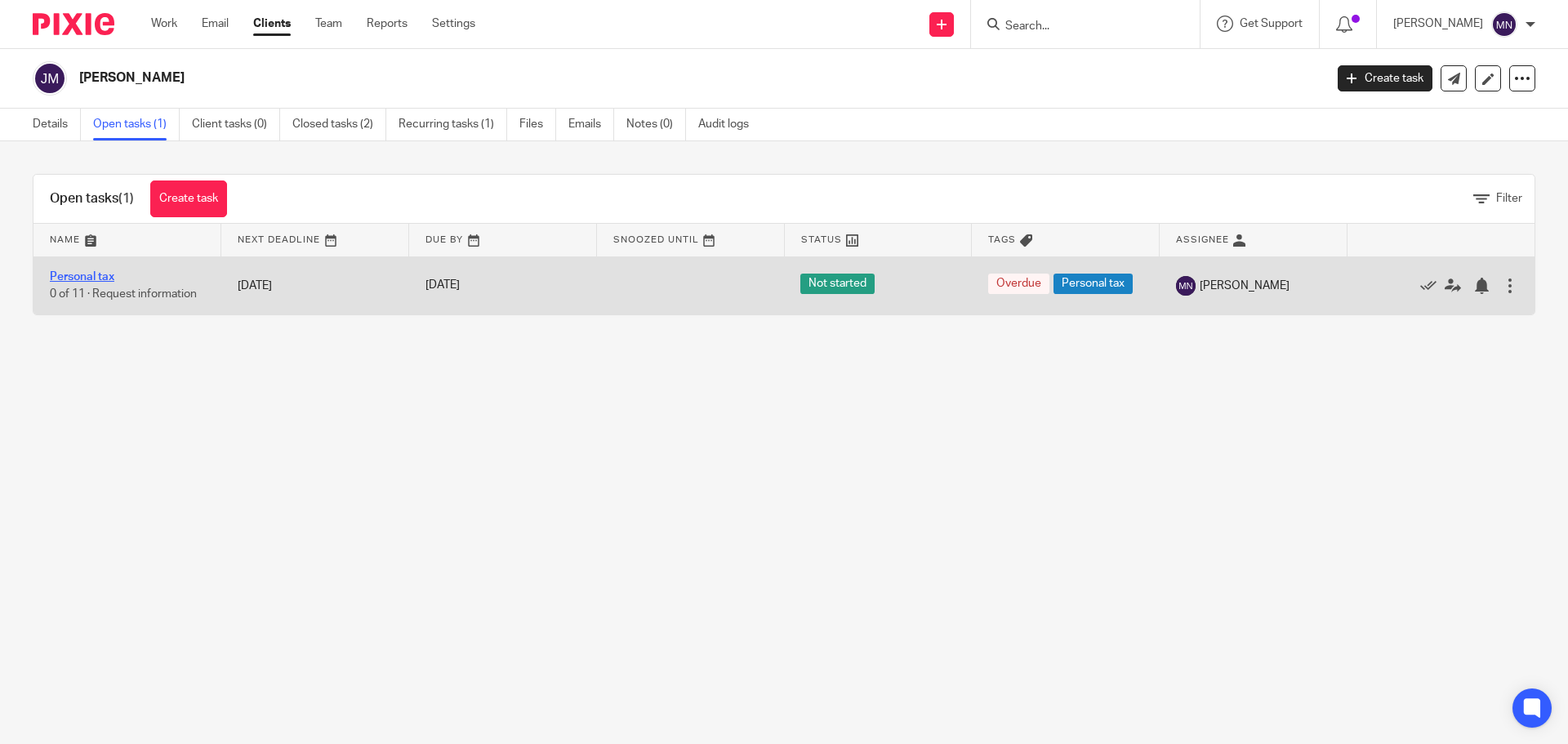
click at [93, 280] on link "Personal tax" at bounding box center [82, 277] width 64 height 11
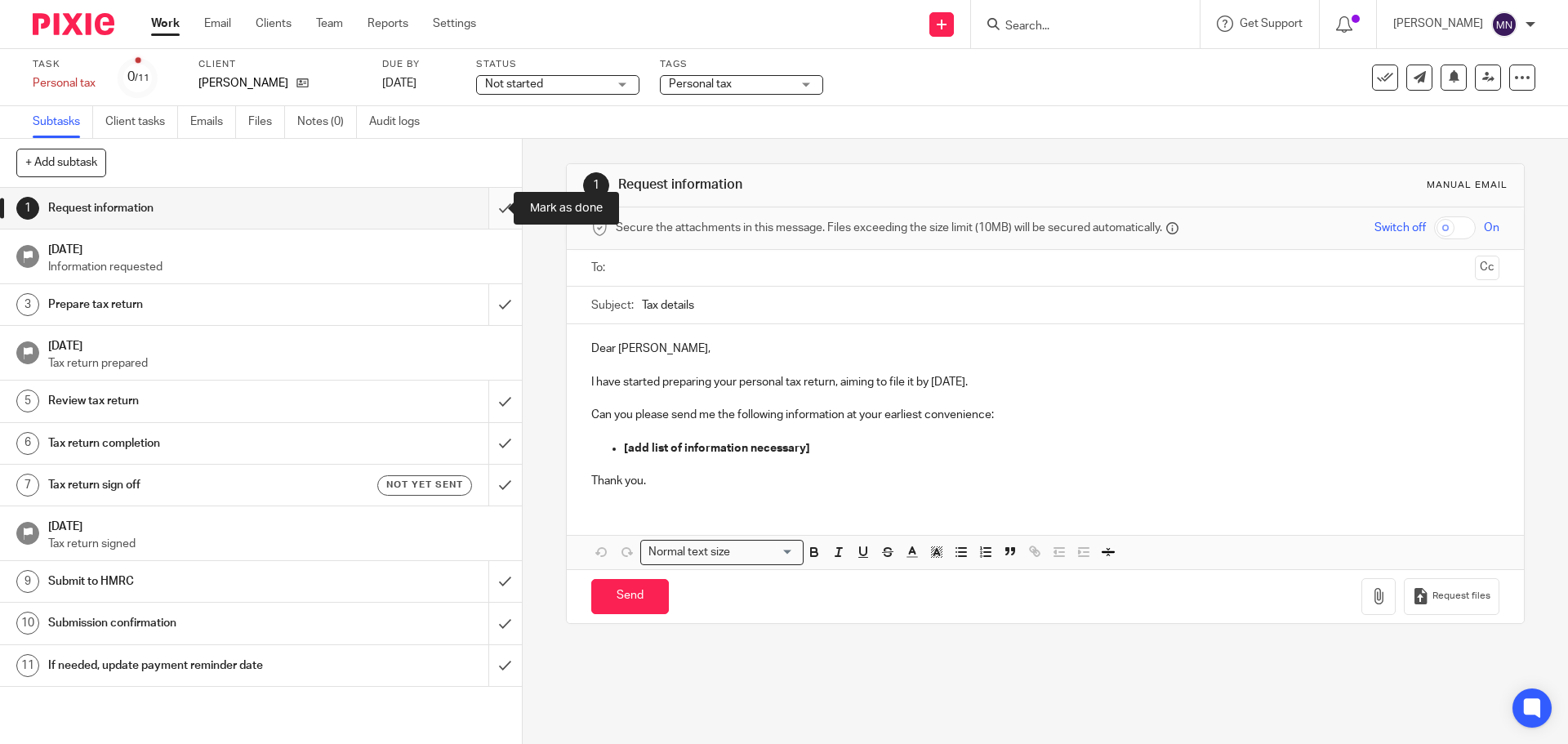
click at [493, 204] on input "submit" at bounding box center [261, 208] width 522 height 41
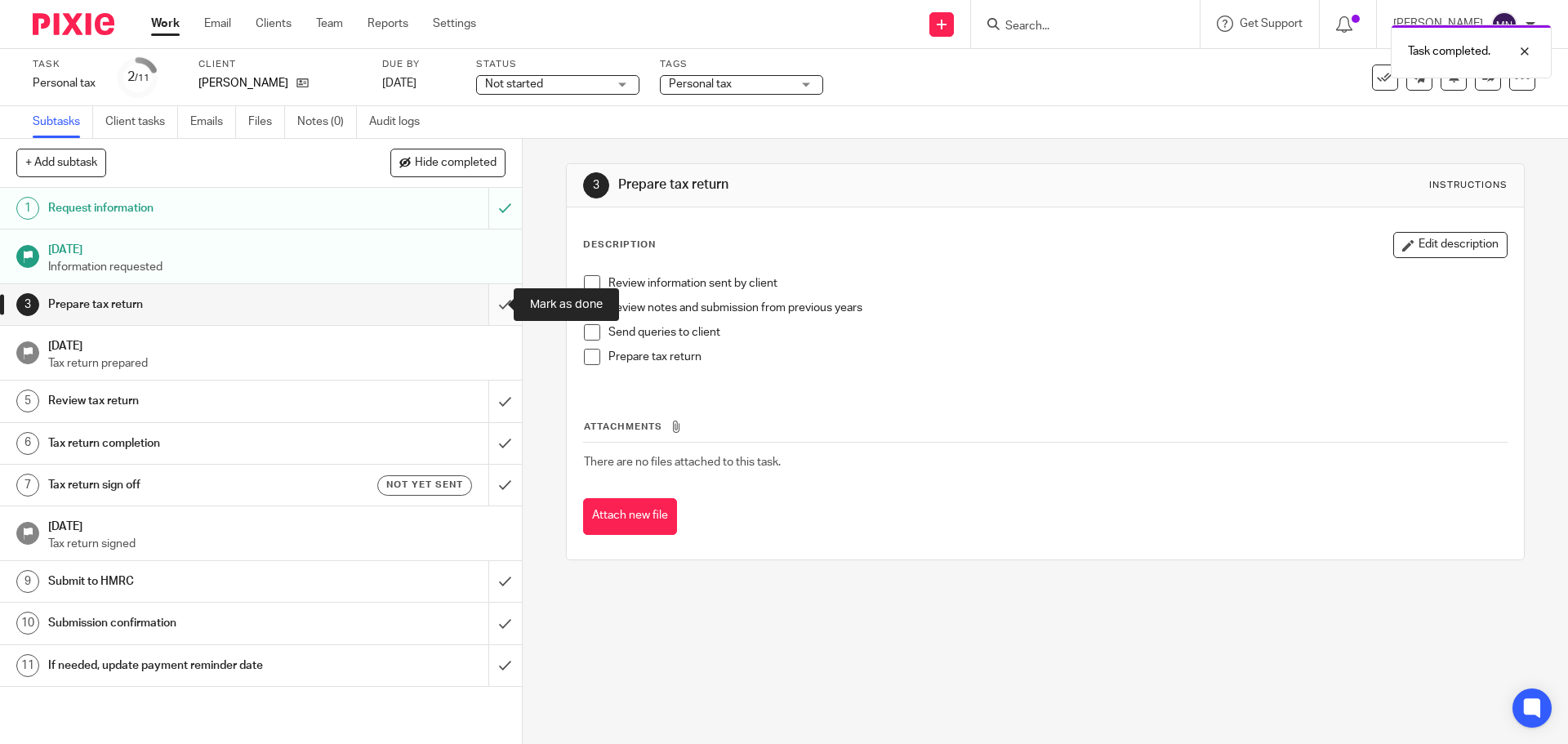
click at [495, 307] on input "submit" at bounding box center [261, 304] width 522 height 41
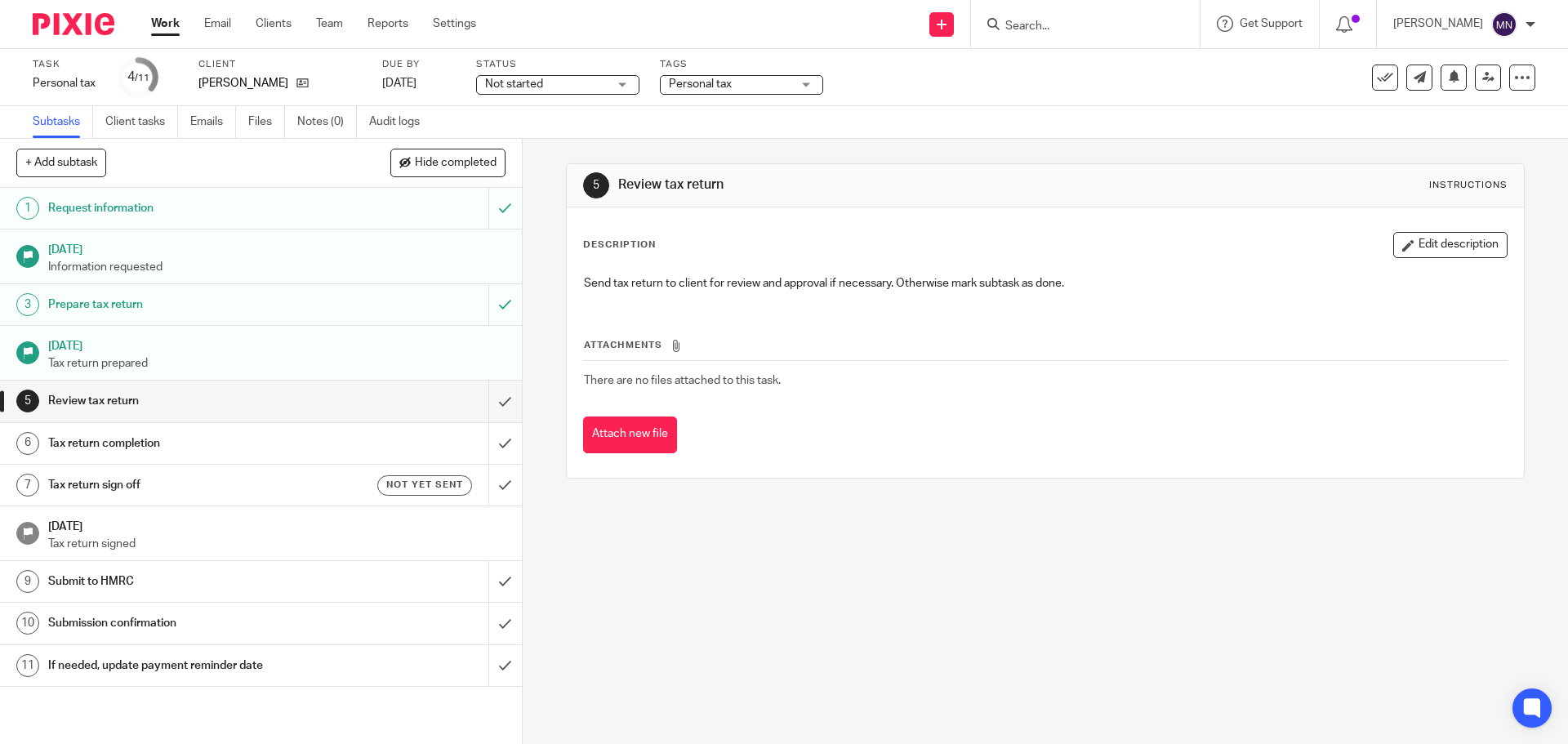
click at [568, 85] on span "Not started" at bounding box center [546, 85] width 122 height 17
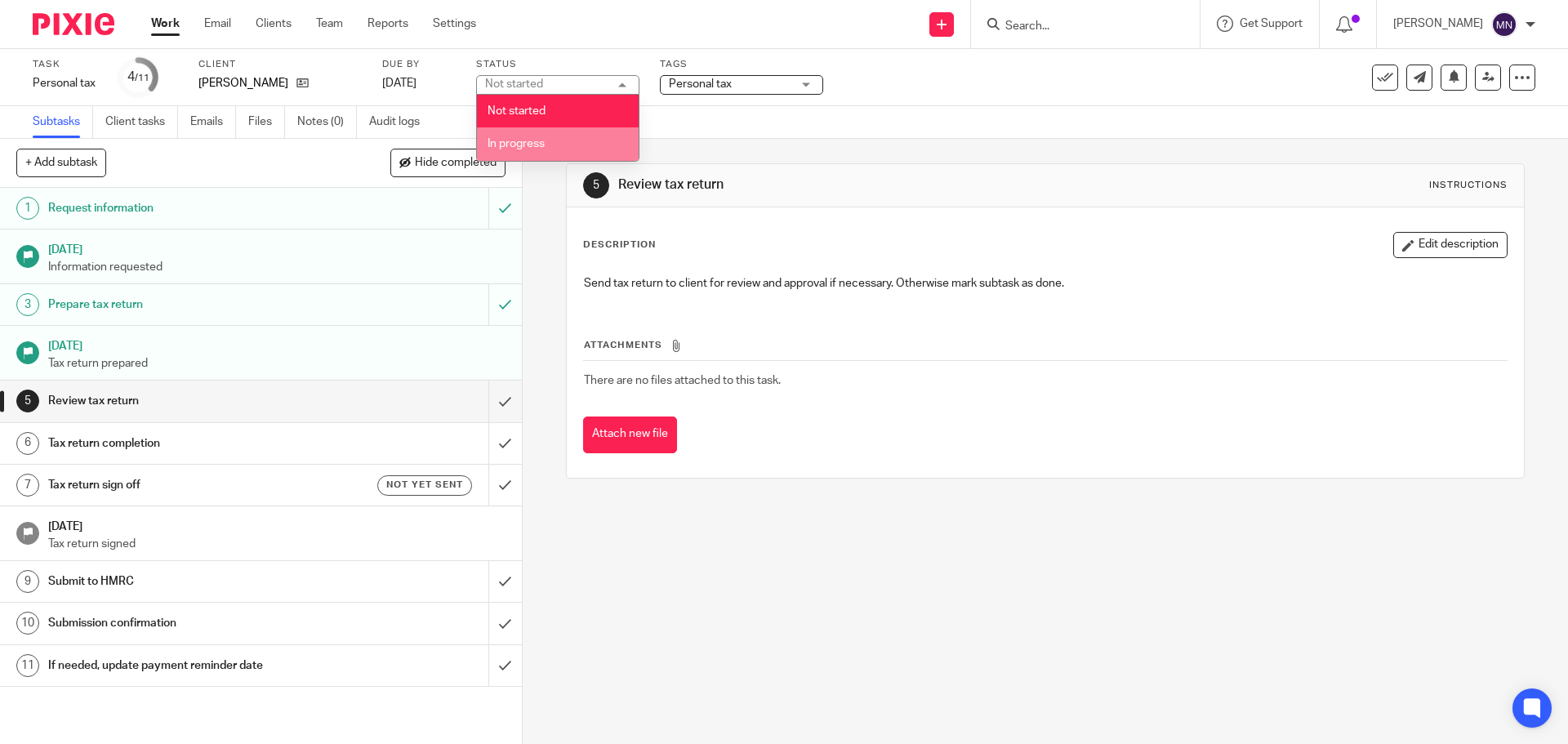
click at [506, 153] on li "In progress" at bounding box center [558, 144] width 161 height 34
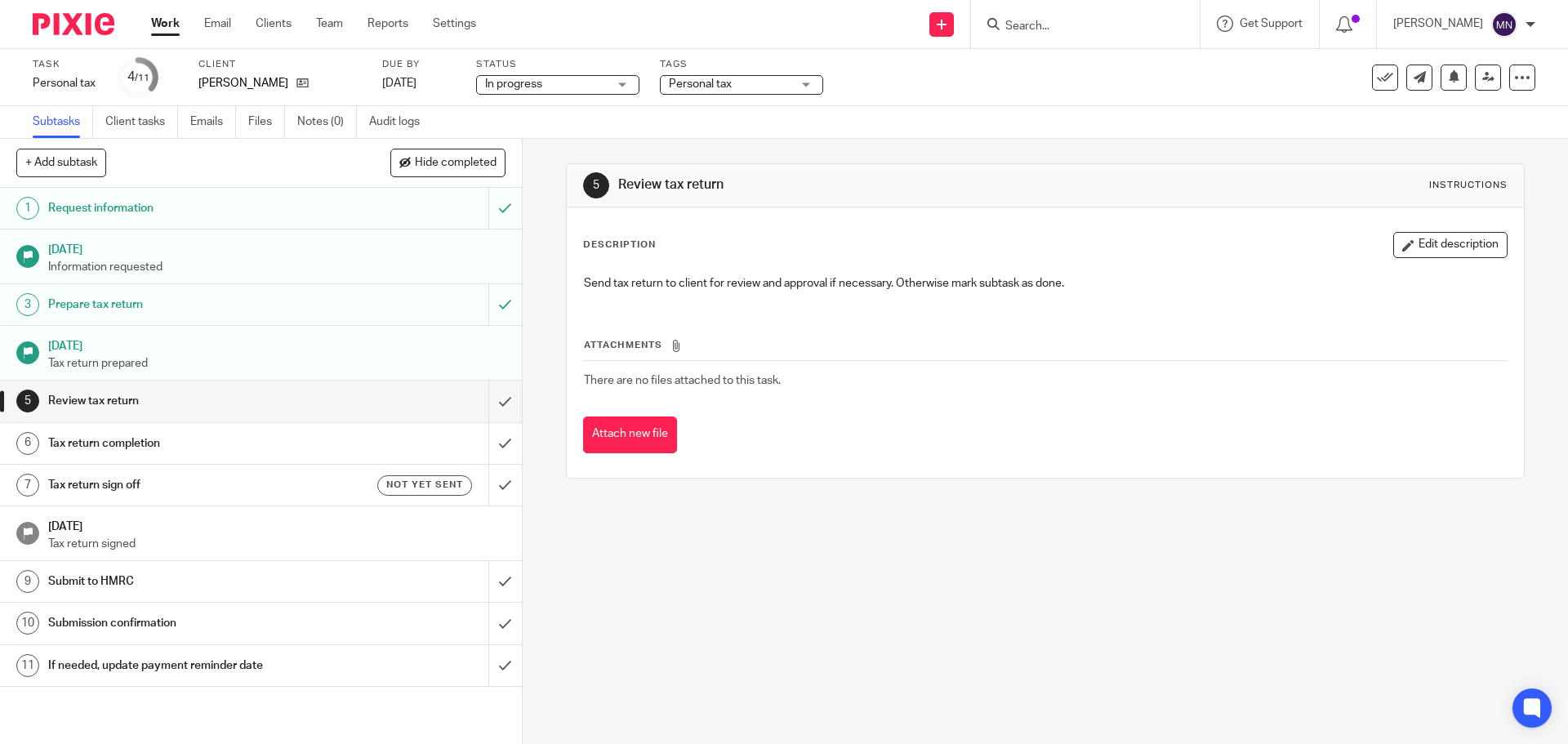
click at [695, 75] on div "Personal tax" at bounding box center [742, 85] width 163 height 20
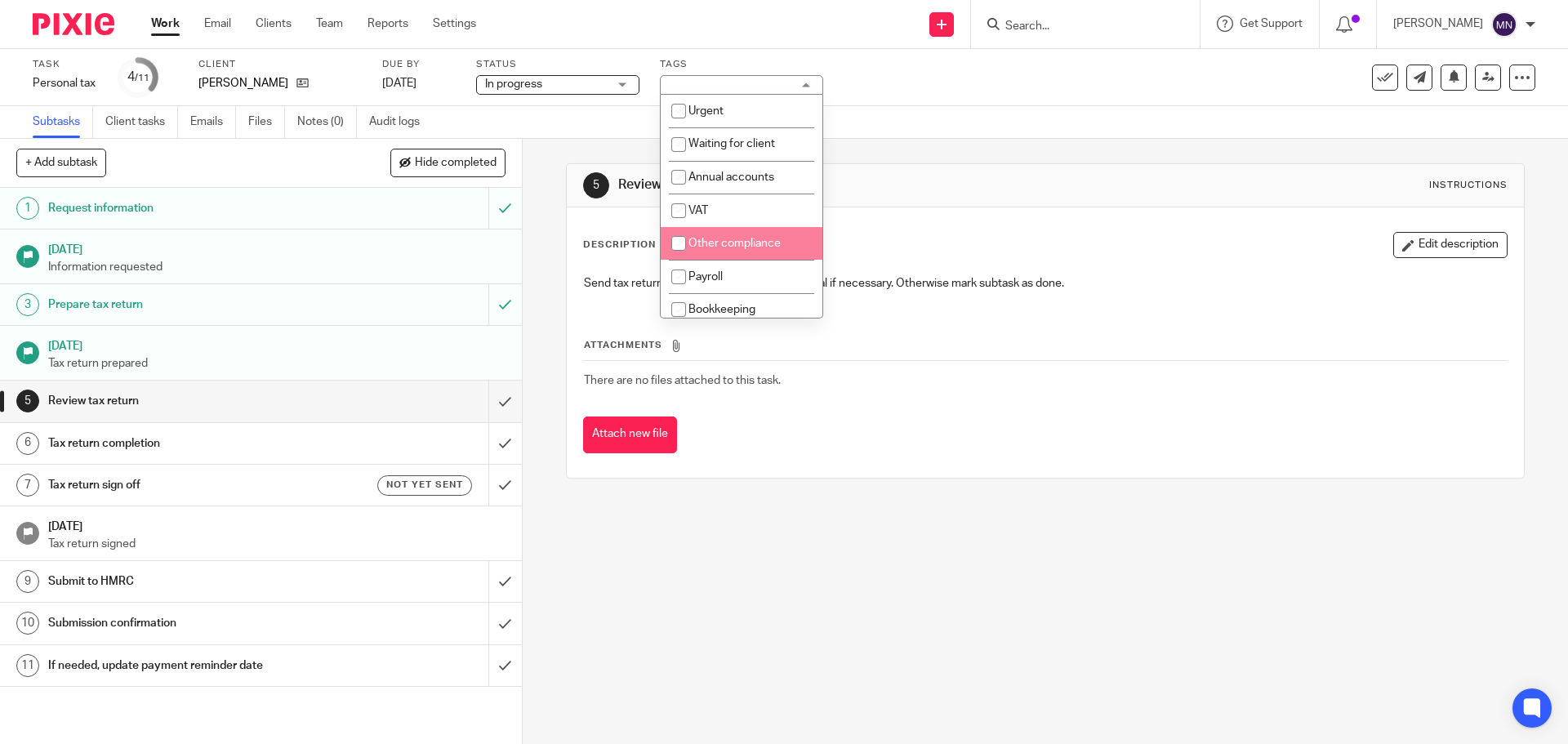
scroll to position [327, 0]
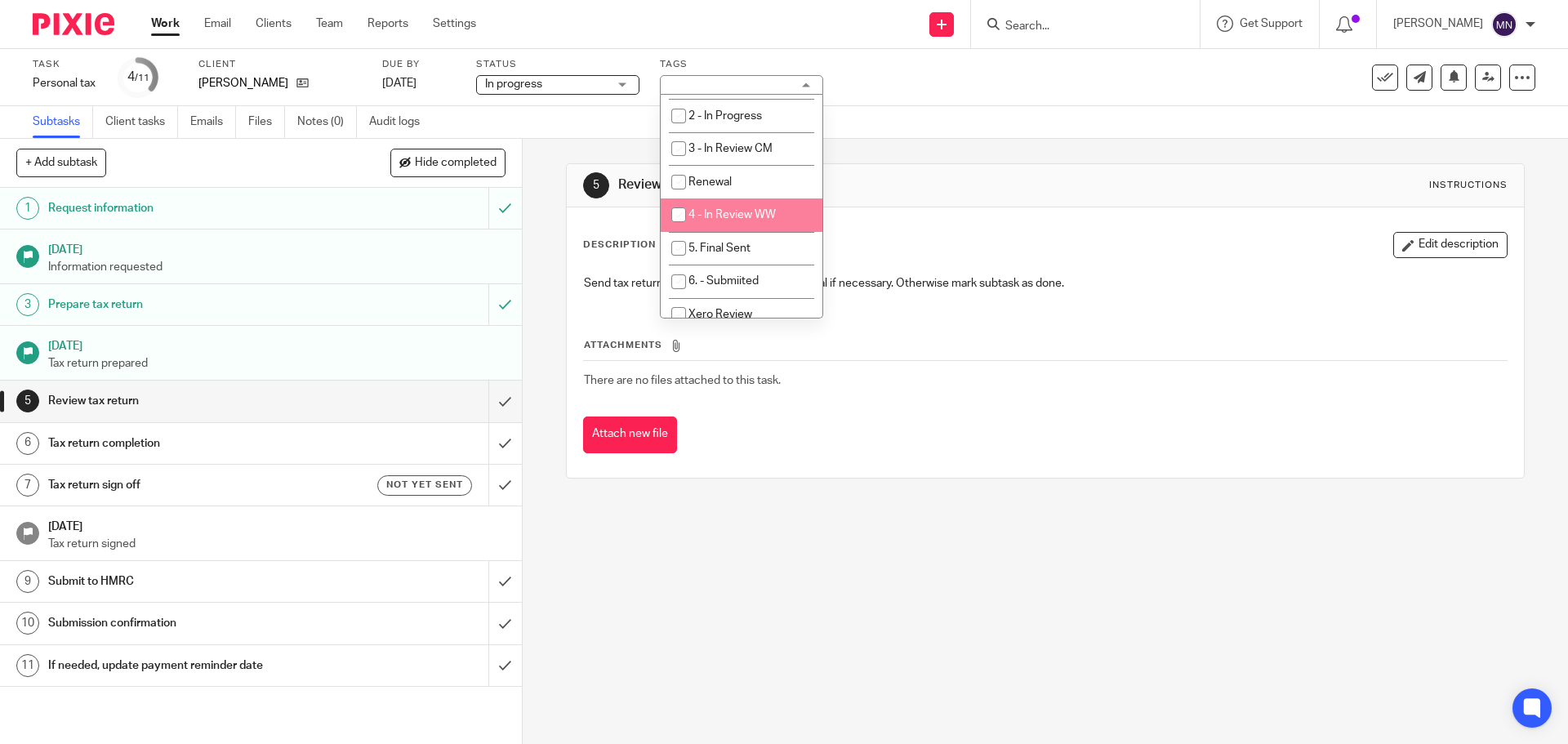
click at [715, 230] on li "4 - In Review WW" at bounding box center [742, 215] width 161 height 34
checkbox input "true"
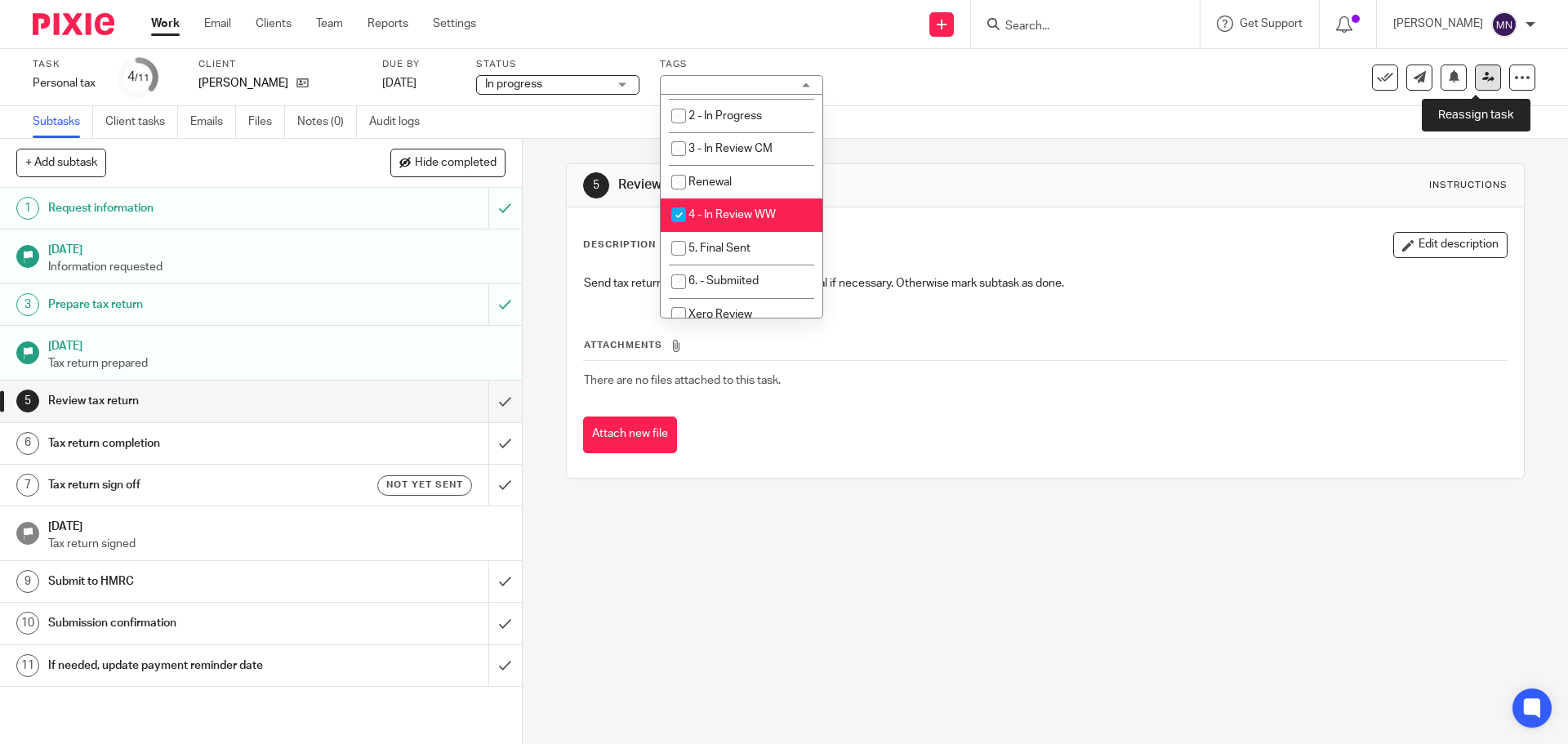
click at [1475, 83] on link at bounding box center [1488, 77] width 26 height 26
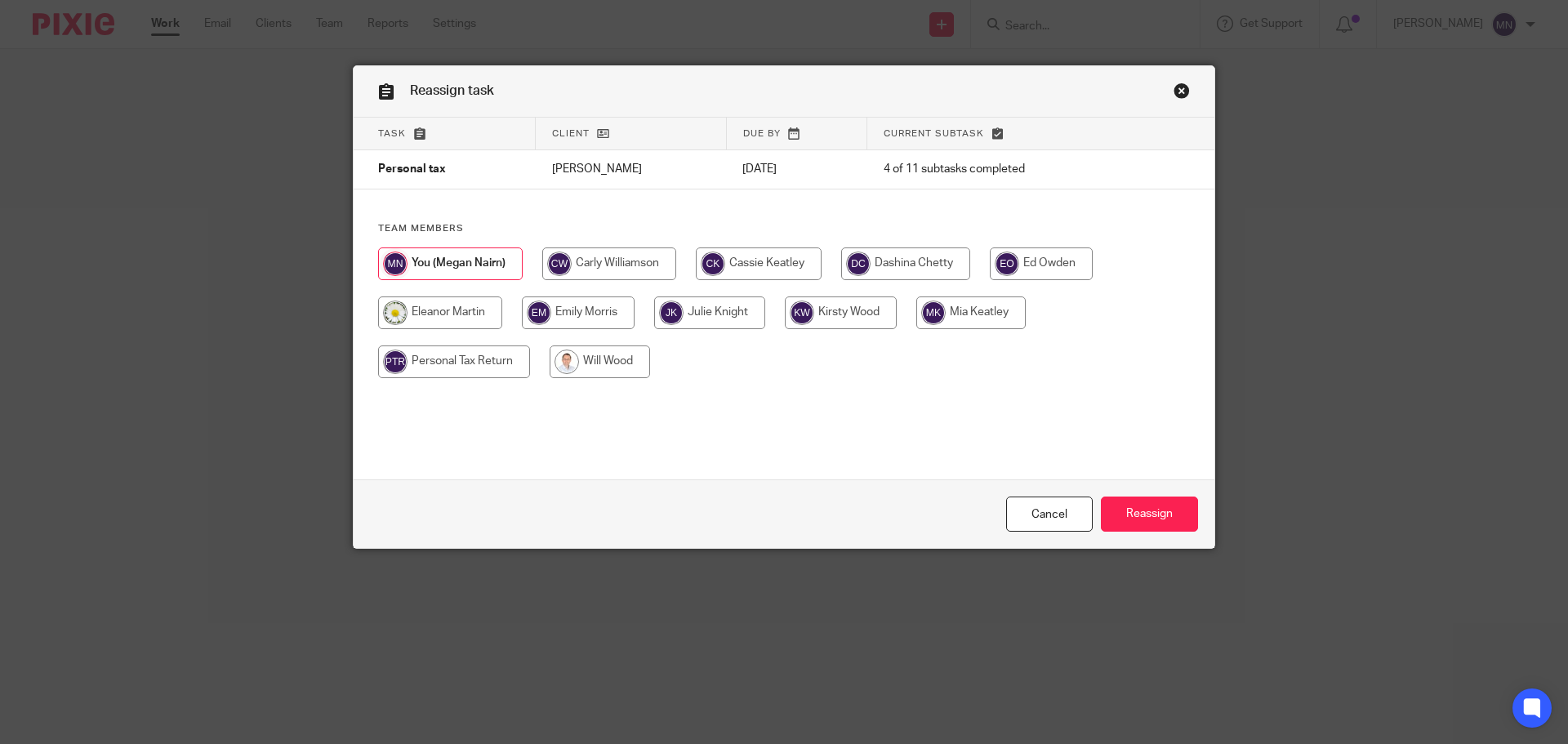
click at [591, 361] on input "radio" at bounding box center [600, 362] width 101 height 33
radio input "true"
click at [1167, 516] on input "Reassign" at bounding box center [1149, 514] width 97 height 35
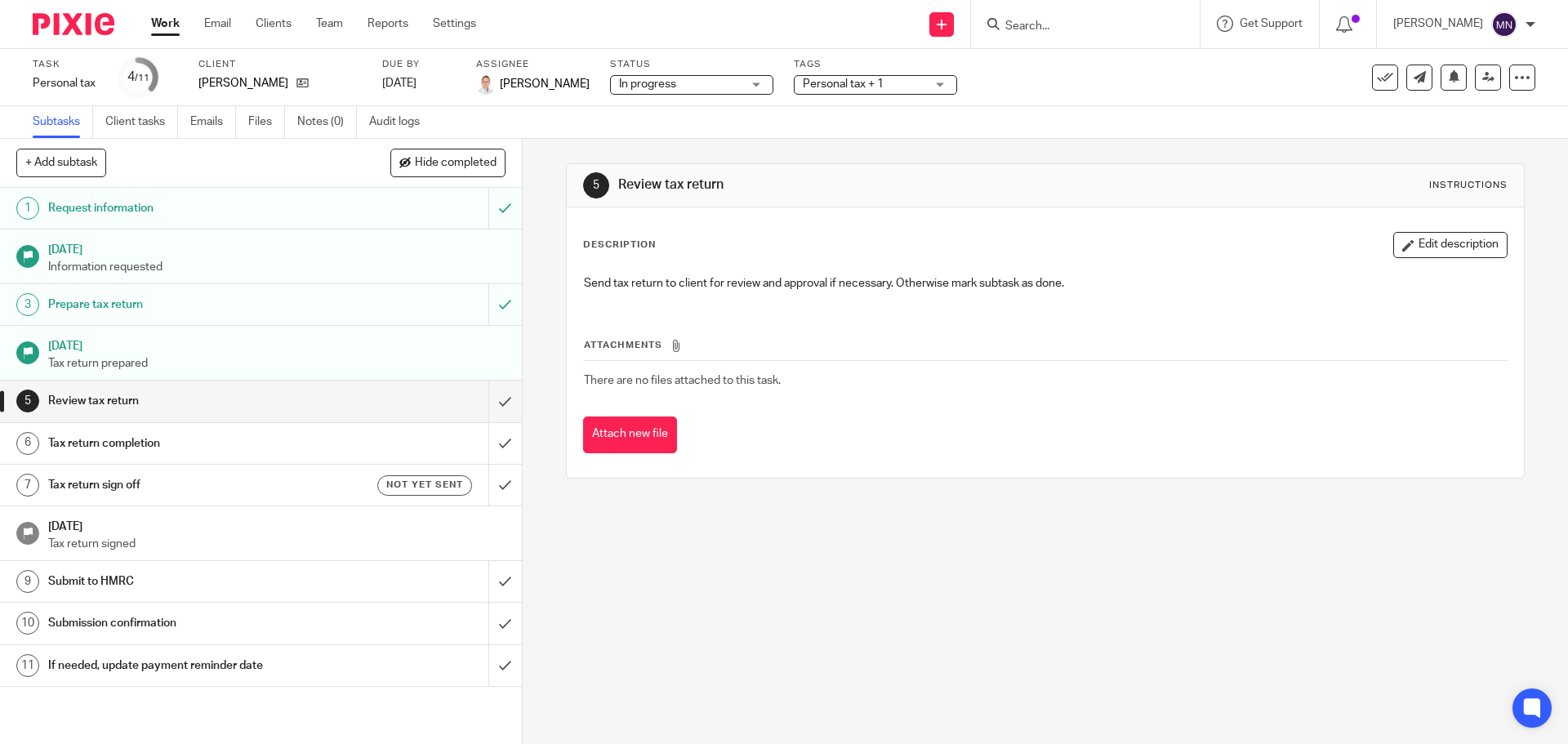
click at [167, 25] on link "Work" at bounding box center [165, 23] width 29 height 16
